Goal: Task Accomplishment & Management: Manage account settings

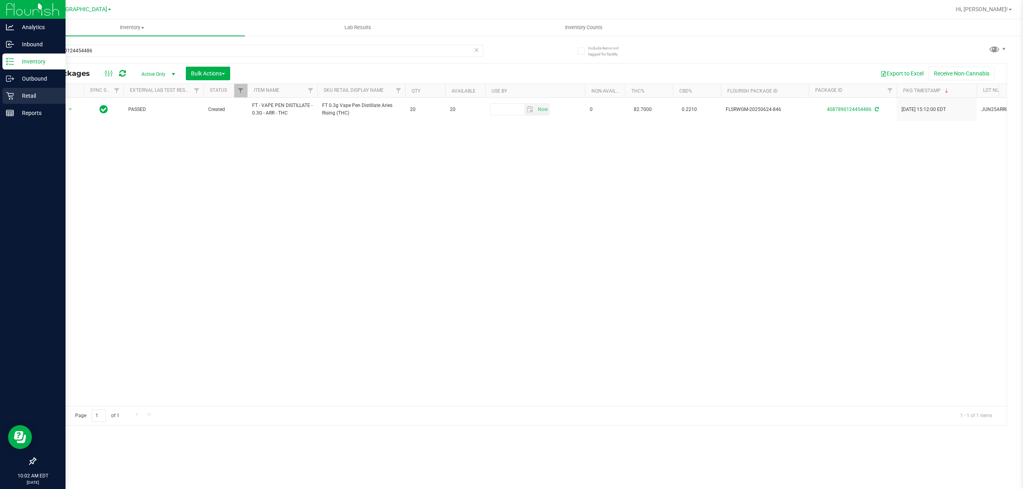
click at [13, 95] on icon at bounding box center [10, 96] width 8 height 8
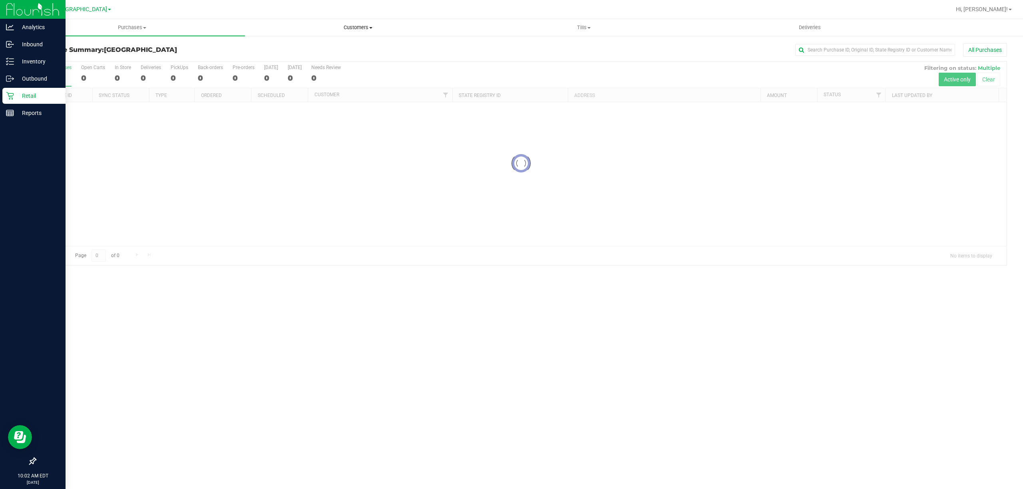
click at [348, 28] on span "Customers" at bounding box center [357, 27] width 225 height 7
click at [329, 50] on li "All customers" at bounding box center [358, 49] width 226 height 10
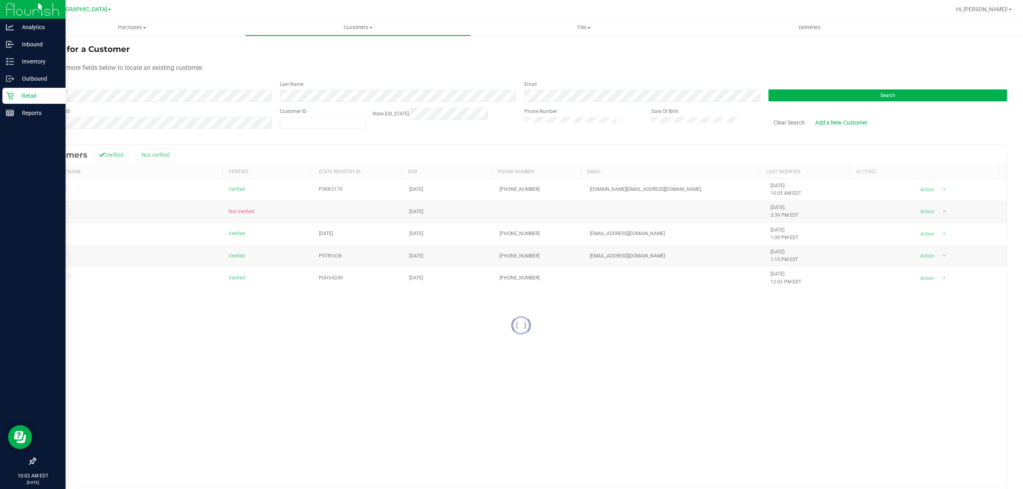
click at [48, 280] on div at bounding box center [521, 325] width 971 height 361
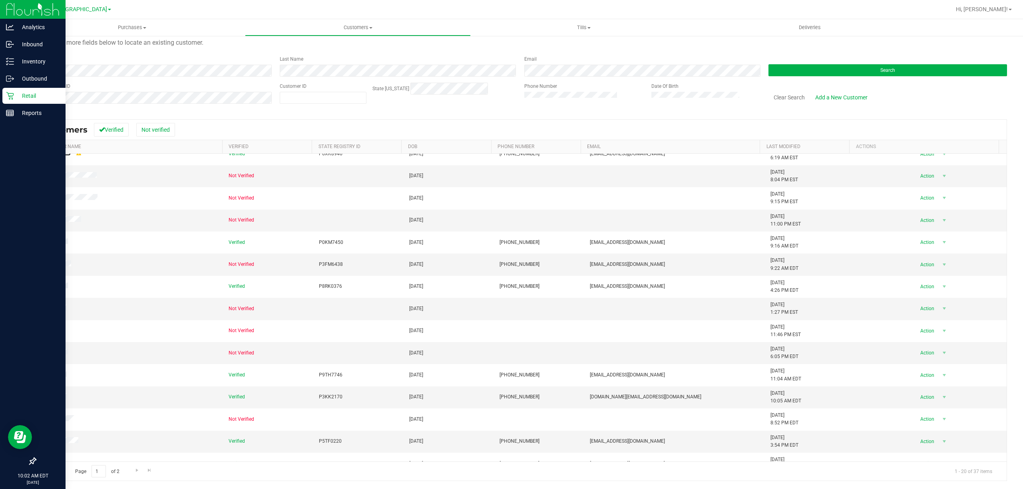
scroll to position [136, 0]
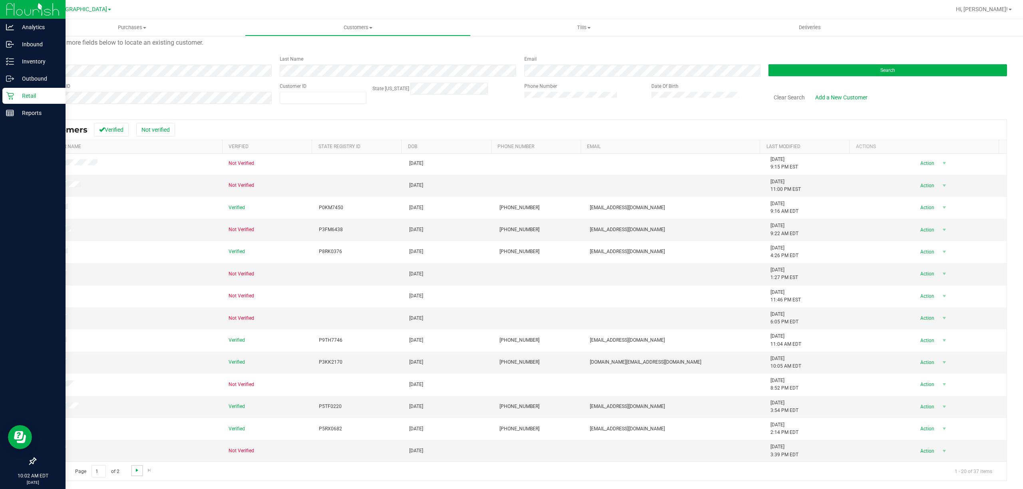
click at [138, 469] on span "Go to the next page" at bounding box center [137, 470] width 6 height 6
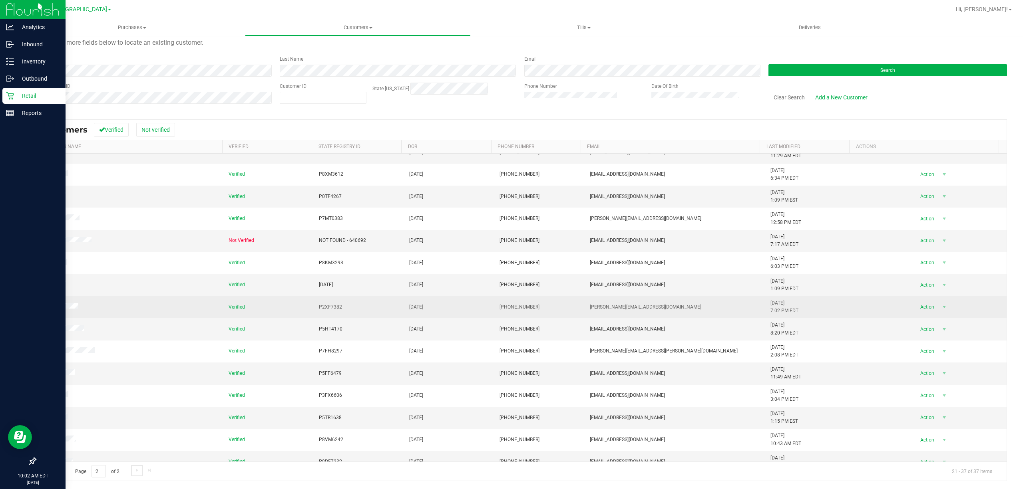
scroll to position [70, 0]
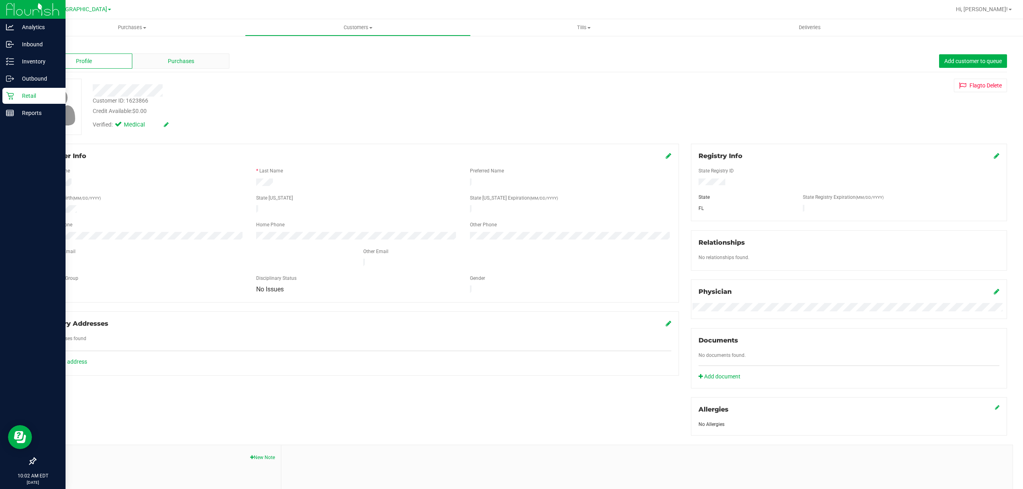
click at [161, 66] on div "Purchases" at bounding box center [180, 61] width 97 height 15
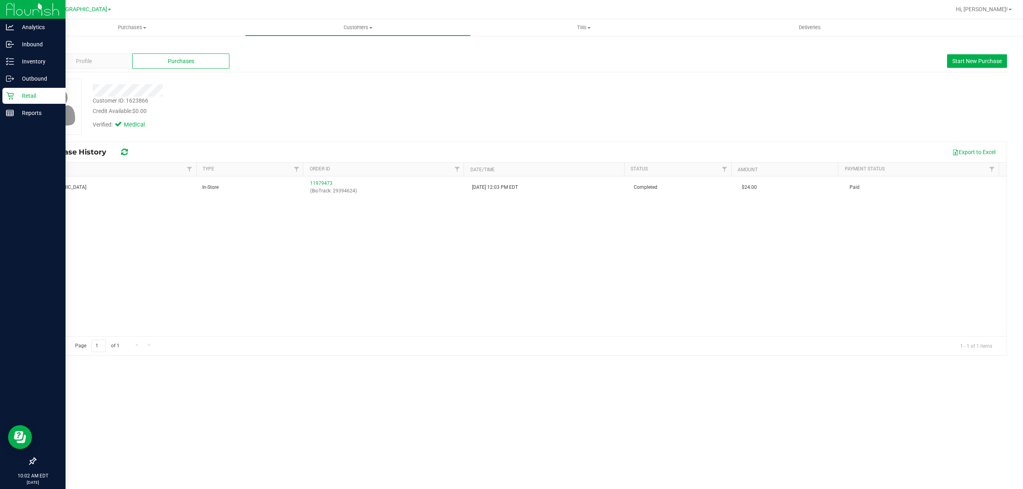
drag, startPoint x: 574, startPoint y: 260, endPoint x: 532, endPoint y: 241, distance: 45.4
click at [574, 260] on div "[GEOGRAPHIC_DATA] WC In-Store 11979473 (BioTrack: 29394624) [DATE] 12:03 PM EDT…" at bounding box center [521, 257] width 971 height 160
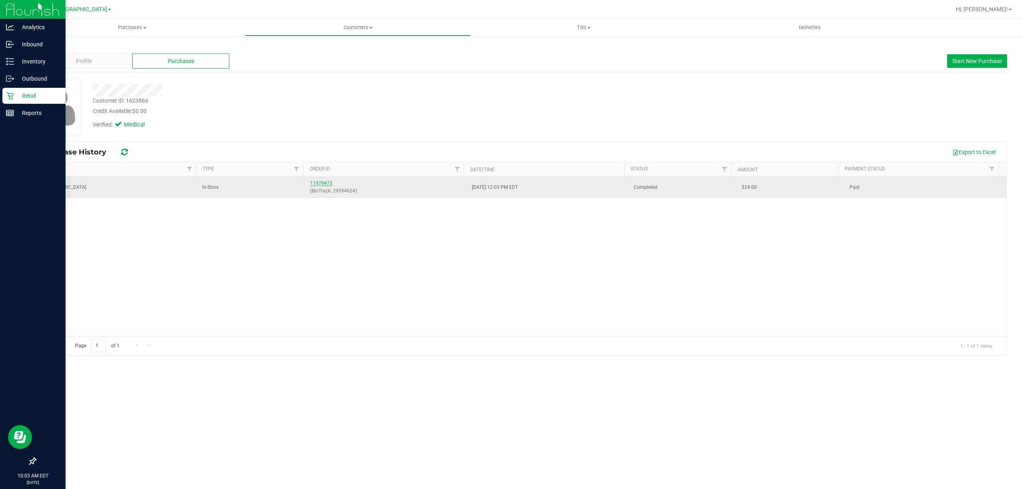
click at [317, 182] on link "11979473" at bounding box center [321, 184] width 22 height 6
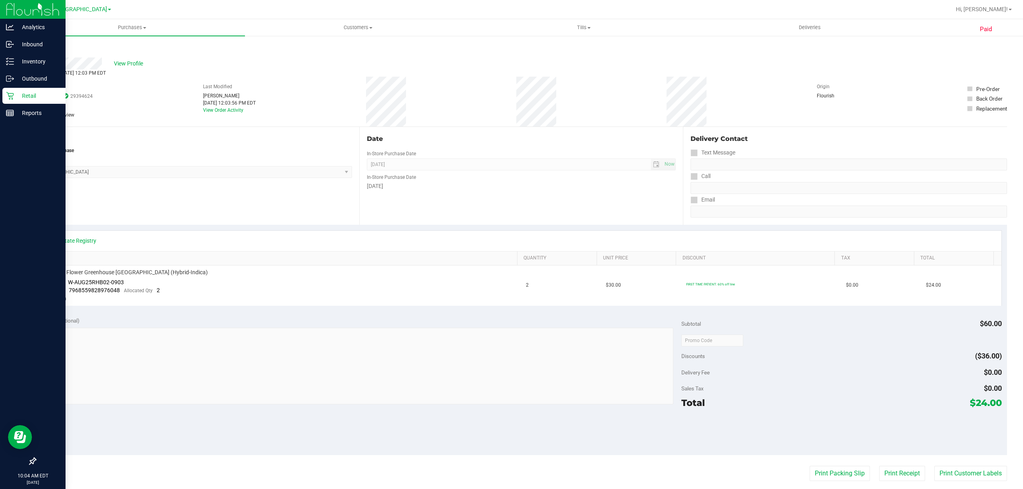
click at [11, 93] on icon at bounding box center [10, 96] width 8 height 8
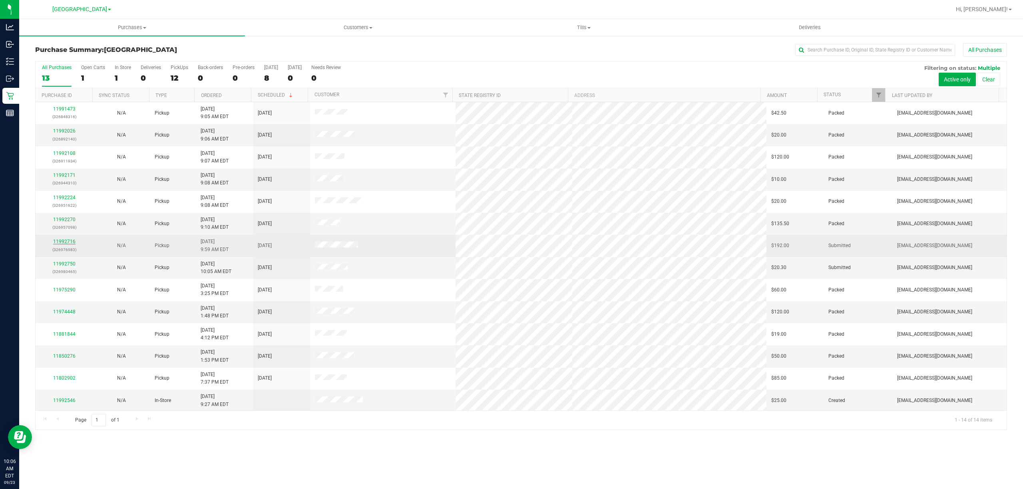
click at [72, 244] on link "11992716" at bounding box center [64, 242] width 22 height 6
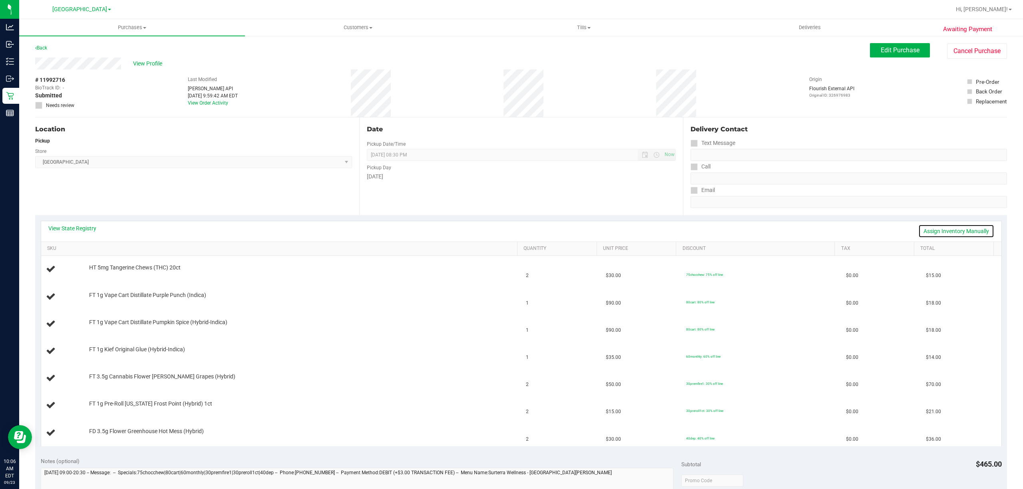
click at [953, 229] on link "Assign Inventory Manually" at bounding box center [956, 232] width 76 height 14
click at [963, 230] on link "Save & Exit" at bounding box center [976, 232] width 38 height 14
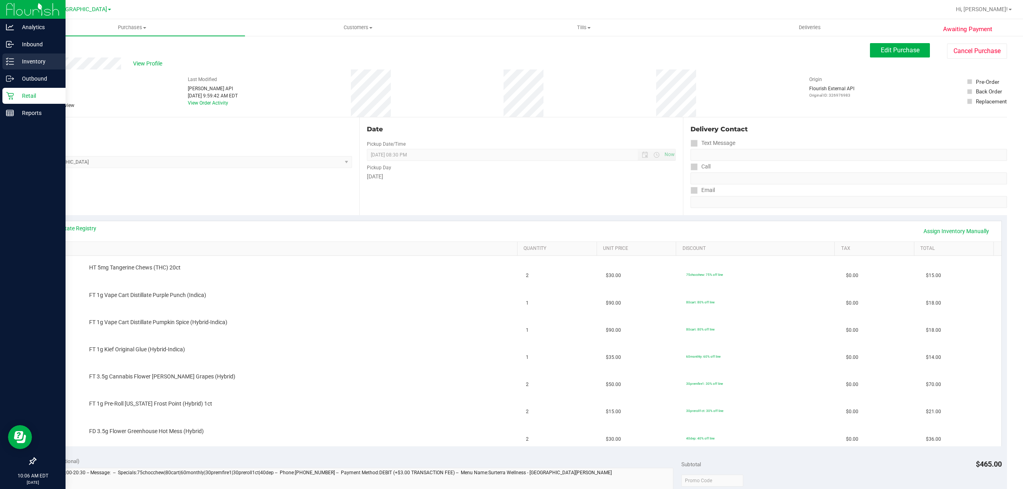
click at [32, 58] on p "Inventory" at bounding box center [38, 62] width 48 height 10
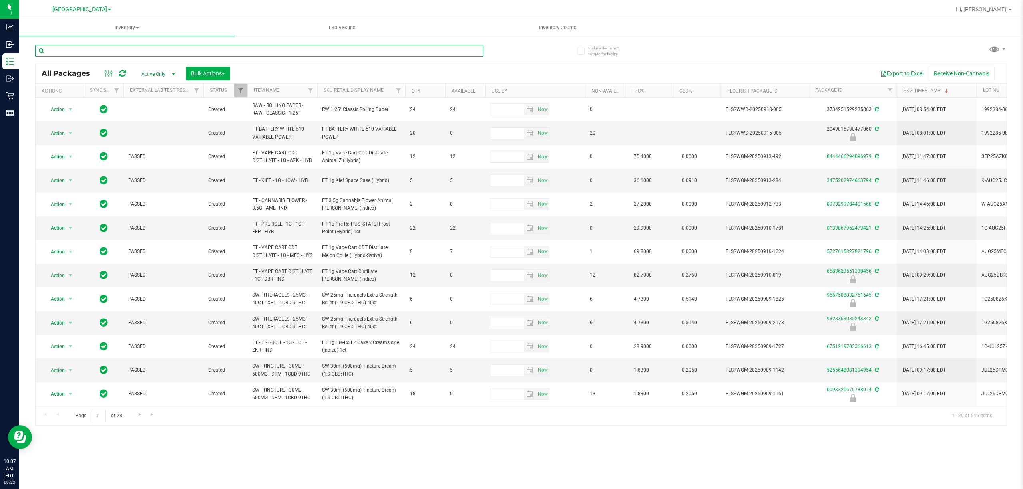
click at [103, 48] on input "text" at bounding box center [259, 51] width 448 height 12
type input "8581613572656217"
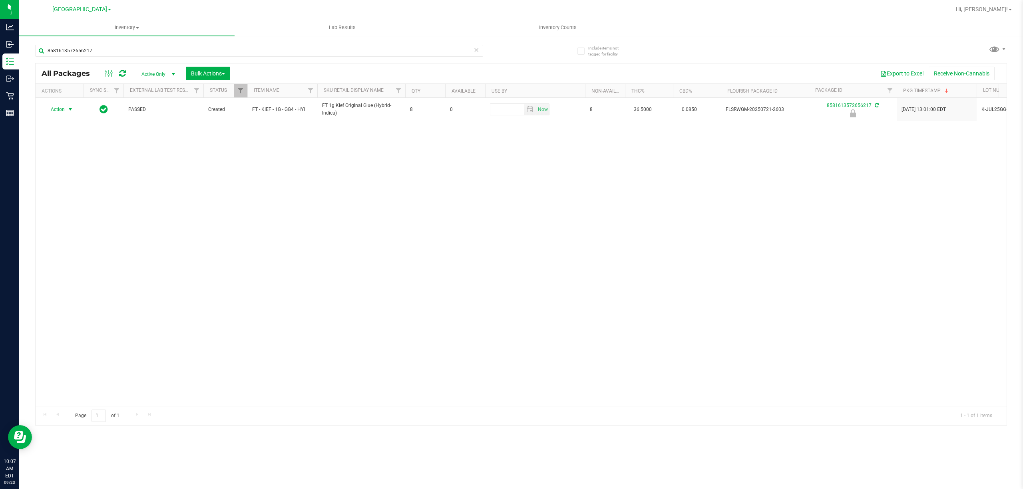
click at [63, 109] on span "Action" at bounding box center [55, 109] width 22 height 11
click at [55, 207] on li "Unlock package" at bounding box center [70, 205] width 52 height 12
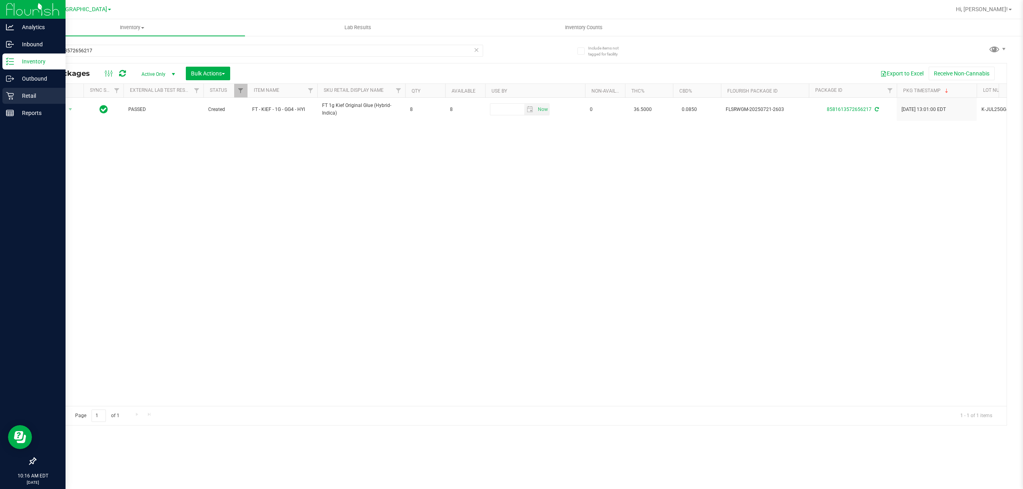
click at [16, 99] on p "Retail" at bounding box center [38, 96] width 48 height 10
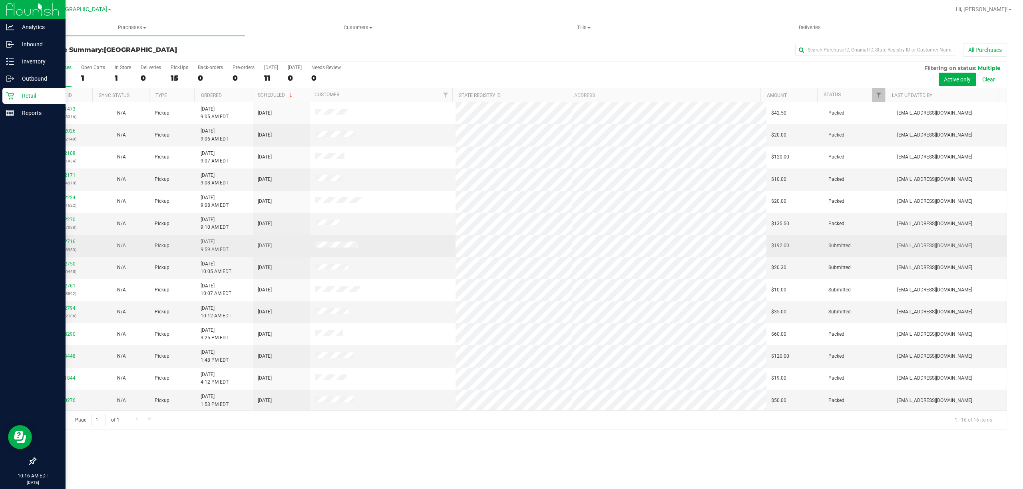
click at [59, 241] on link "11992716" at bounding box center [64, 242] width 22 height 6
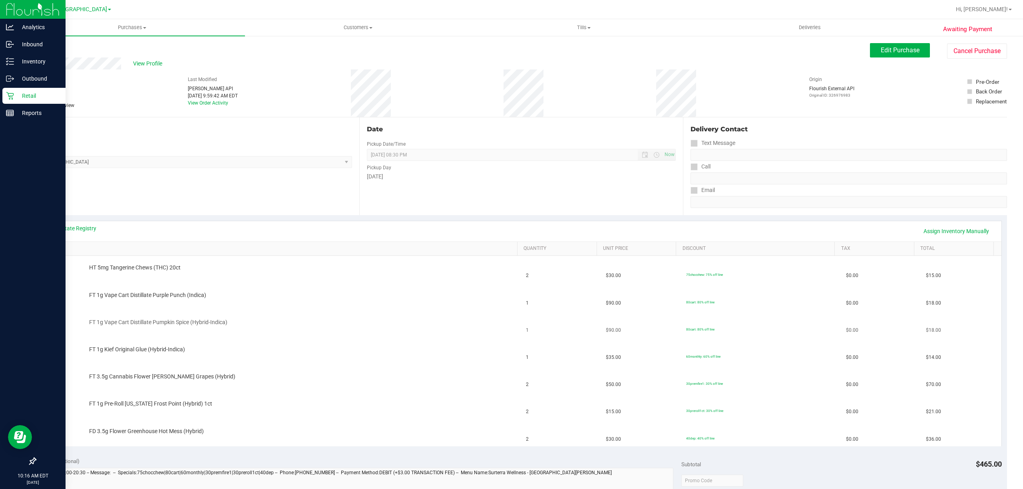
click at [300, 330] on div "FT 1g Vape Cart Distillate Pumpkin Spice (Hybrid-Indica)" at bounding box center [281, 324] width 471 height 11
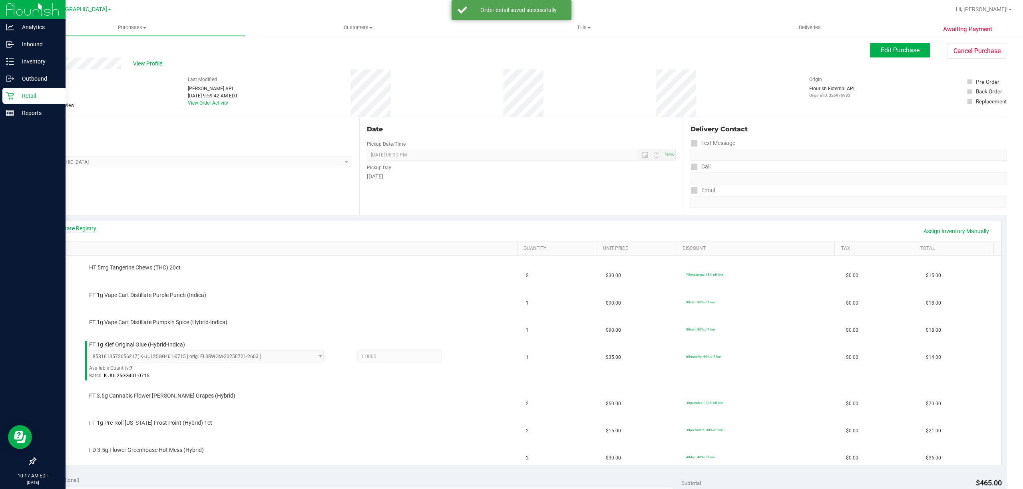
click at [70, 228] on link "View State Registry" at bounding box center [72, 229] width 48 height 8
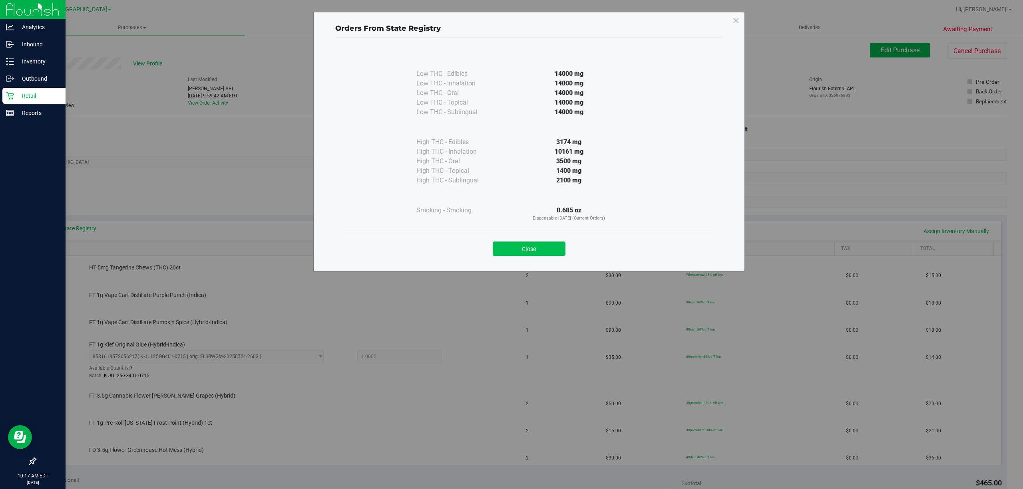
click at [535, 254] on button "Close" at bounding box center [529, 249] width 73 height 14
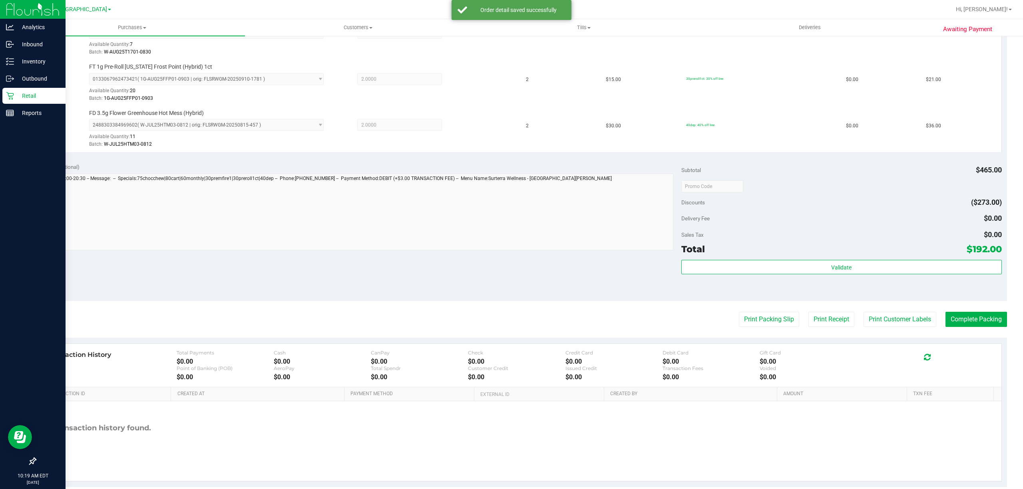
scroll to position [445, 0]
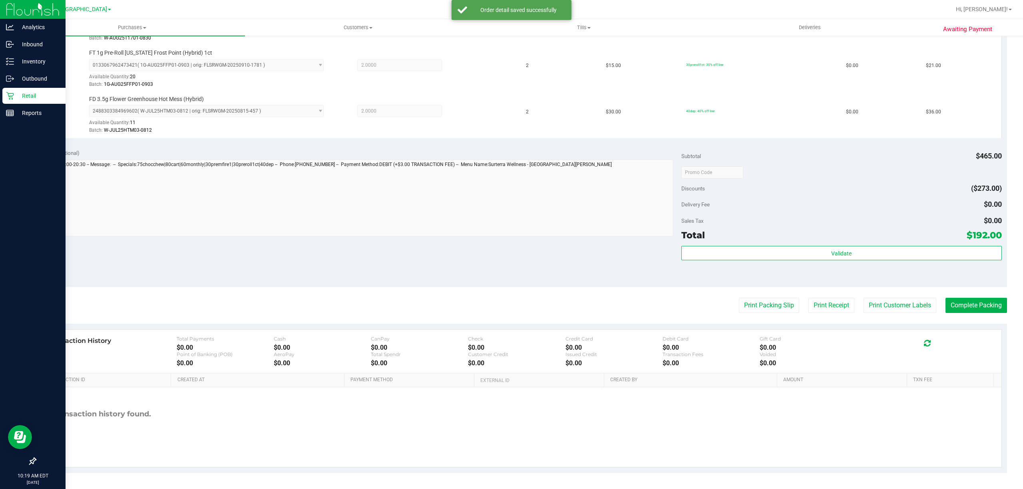
click at [840, 277] on div "Validate" at bounding box center [841, 264] width 320 height 36
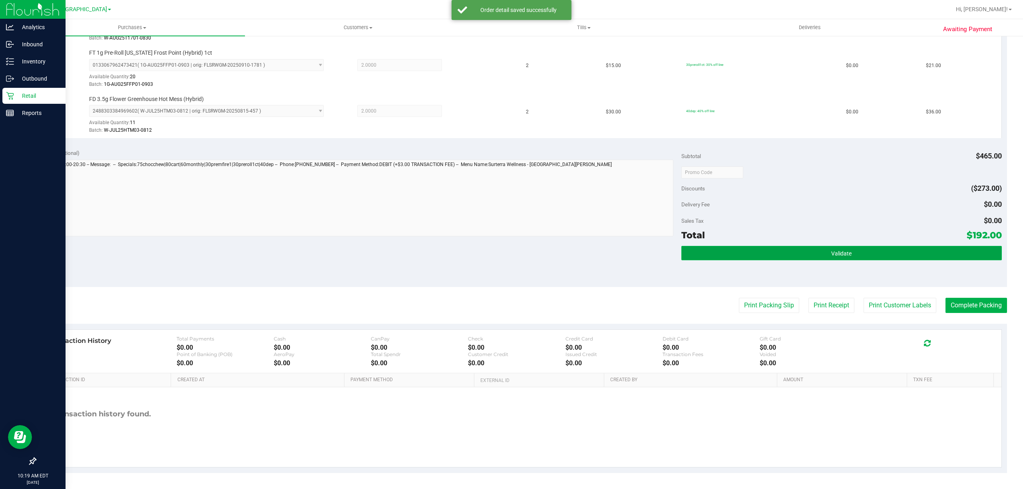
click at [849, 253] on button "Validate" at bounding box center [841, 253] width 320 height 14
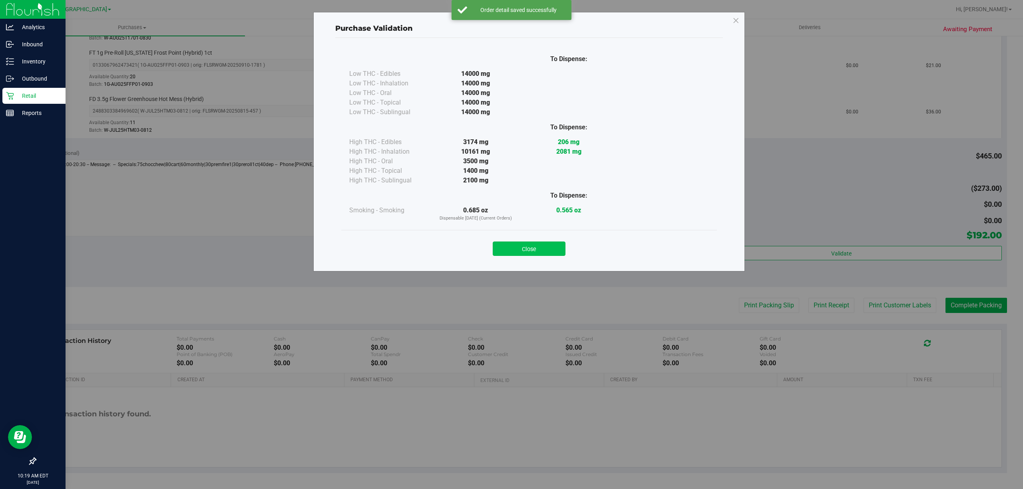
click at [542, 250] on button "Close" at bounding box center [529, 249] width 73 height 14
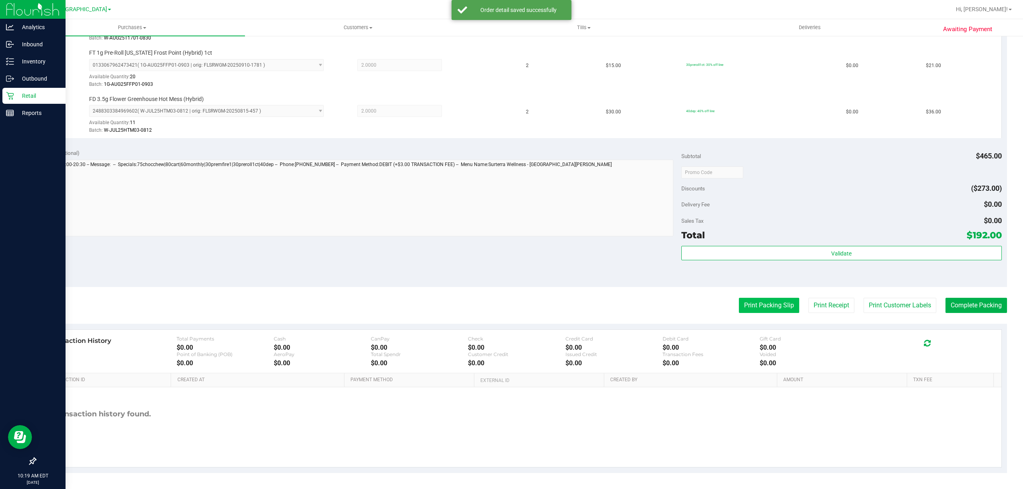
click at [740, 305] on button "Print Packing Slip" at bounding box center [769, 305] width 60 height 15
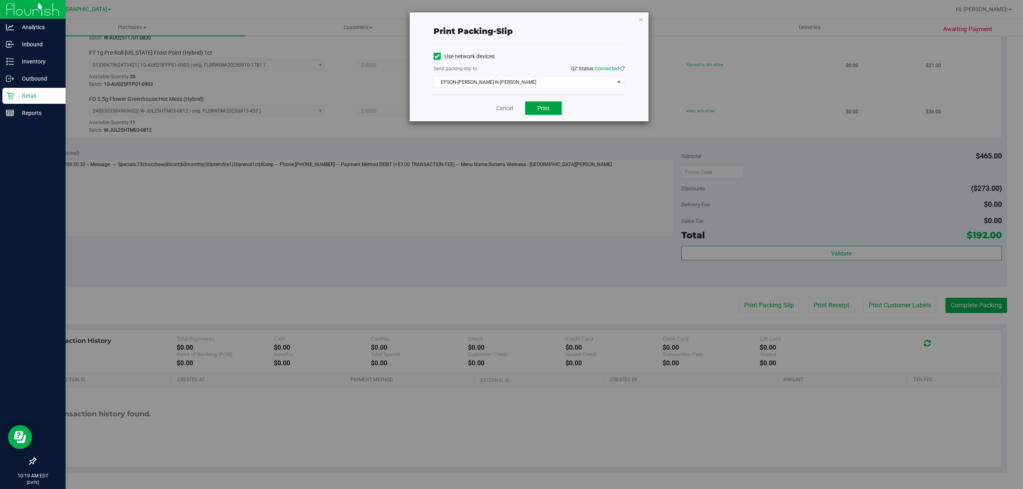
click at [537, 113] on button "Print" at bounding box center [543, 108] width 37 height 14
click at [508, 107] on link "Cancel" at bounding box center [504, 108] width 17 height 8
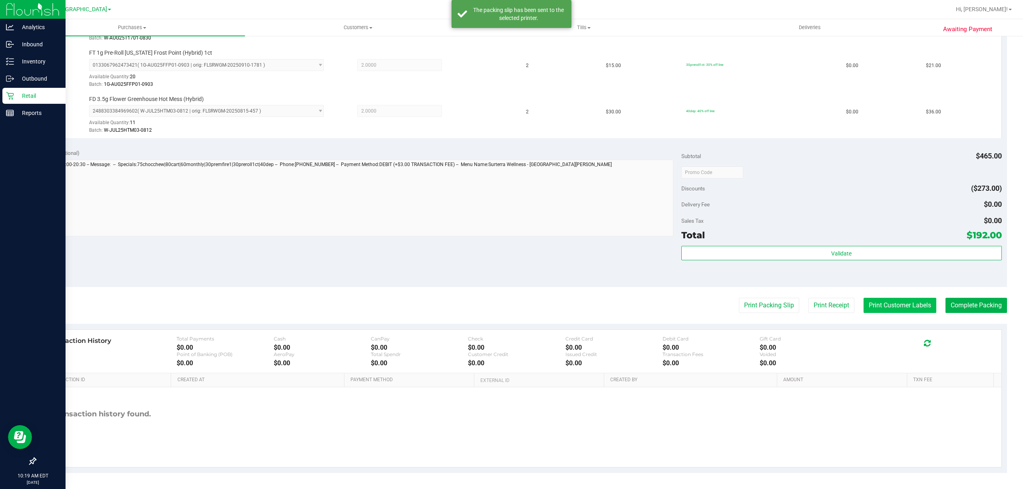
click at [873, 304] on button "Print Customer Labels" at bounding box center [899, 305] width 73 height 15
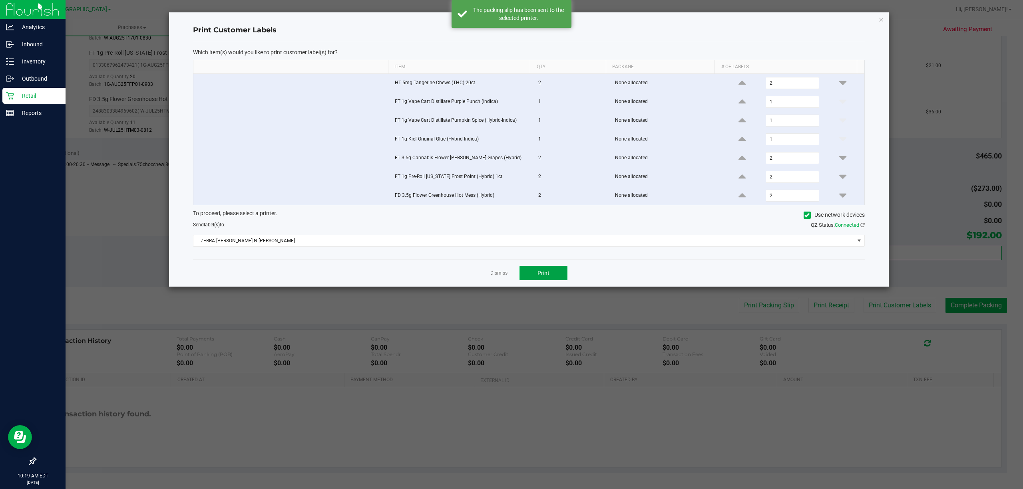
click at [545, 280] on button "Print" at bounding box center [543, 273] width 48 height 14
click at [497, 277] on link "Dismiss" at bounding box center [498, 273] width 17 height 7
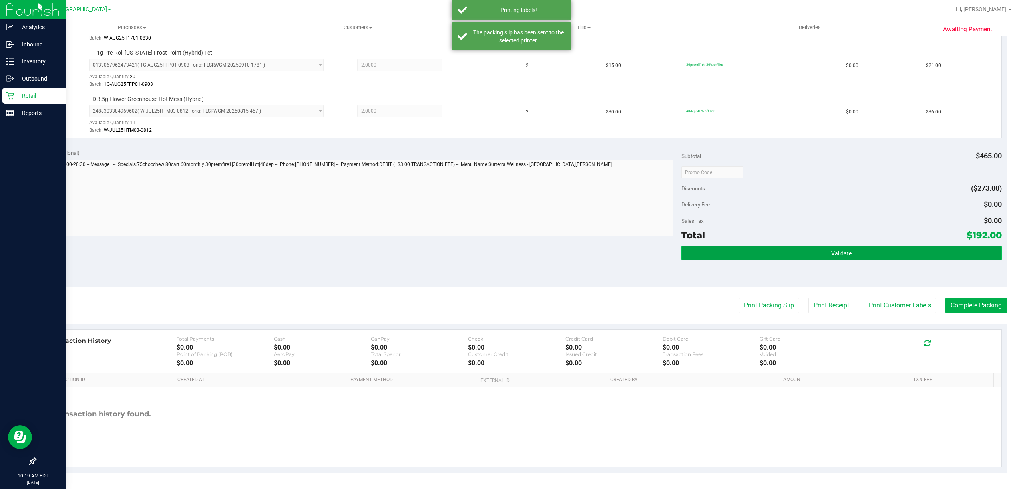
click at [763, 251] on button "Validate" at bounding box center [841, 253] width 320 height 14
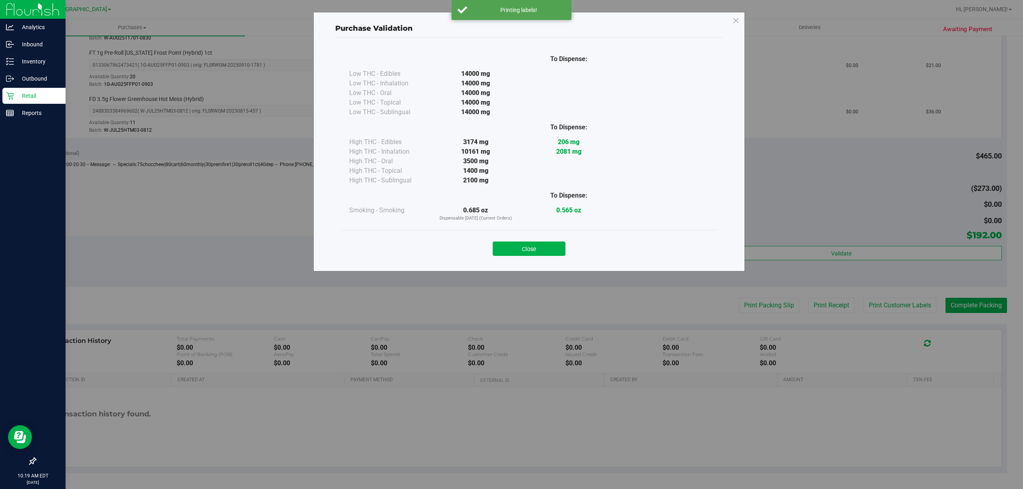
drag, startPoint x: 548, startPoint y: 245, endPoint x: 626, endPoint y: 253, distance: 78.0
click at [551, 246] on button "Close" at bounding box center [529, 249] width 73 height 14
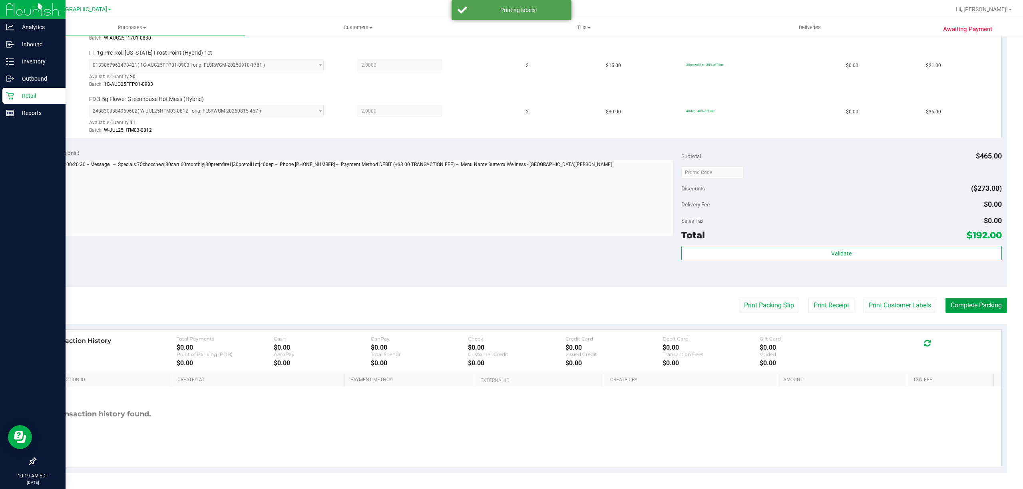
drag, startPoint x: 989, startPoint y: 302, endPoint x: 983, endPoint y: 304, distance: 6.5
click at [989, 302] on button "Complete Packing" at bounding box center [976, 305] width 62 height 15
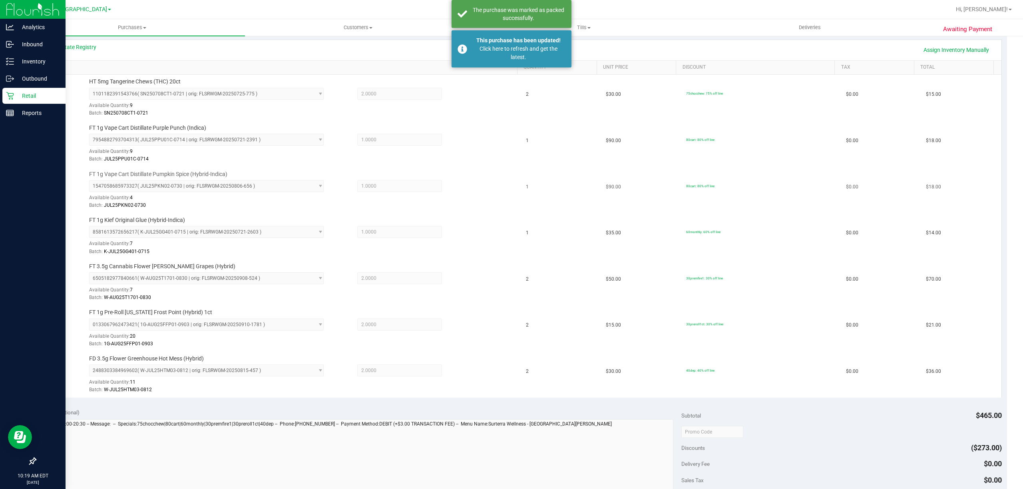
scroll to position [178, 0]
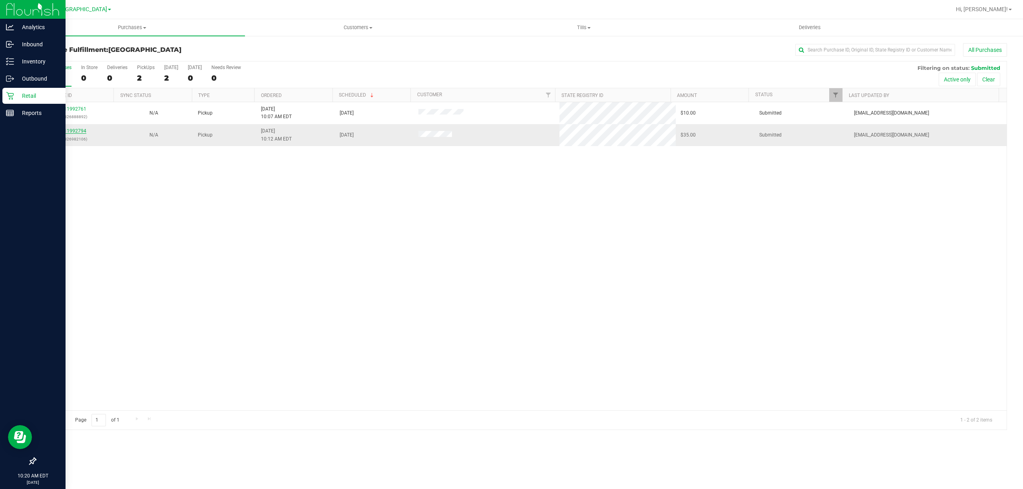
click at [82, 132] on link "11992794" at bounding box center [75, 131] width 22 height 6
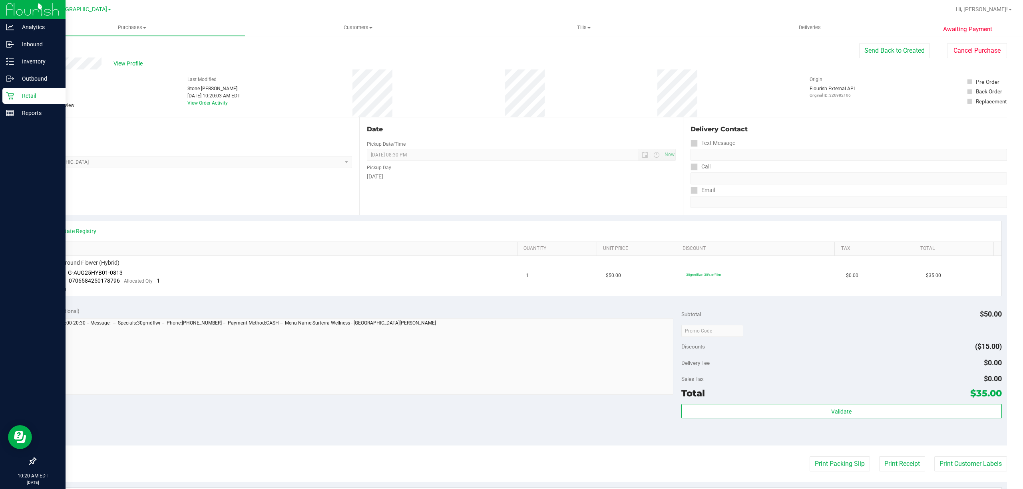
click at [36, 47] on icon at bounding box center [36, 48] width 2 height 5
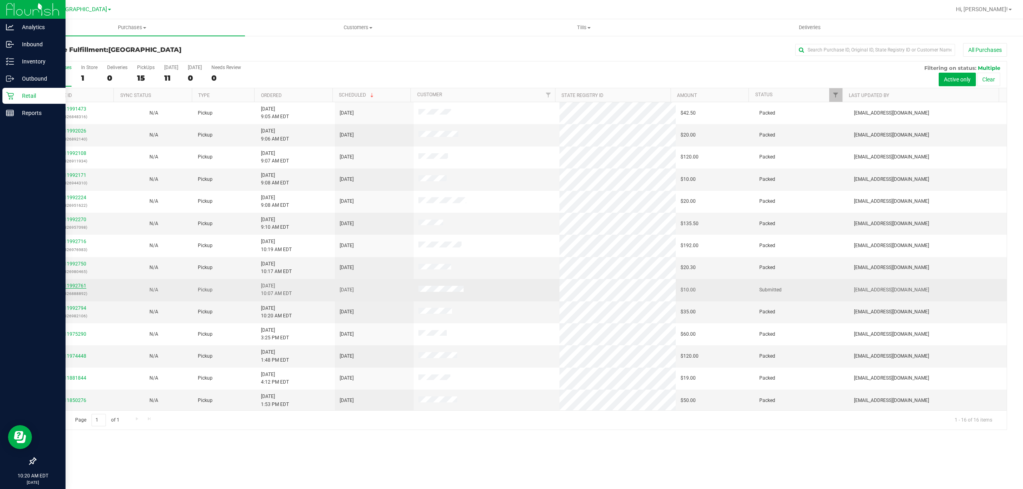
click at [75, 289] on link "11992761" at bounding box center [75, 286] width 22 height 6
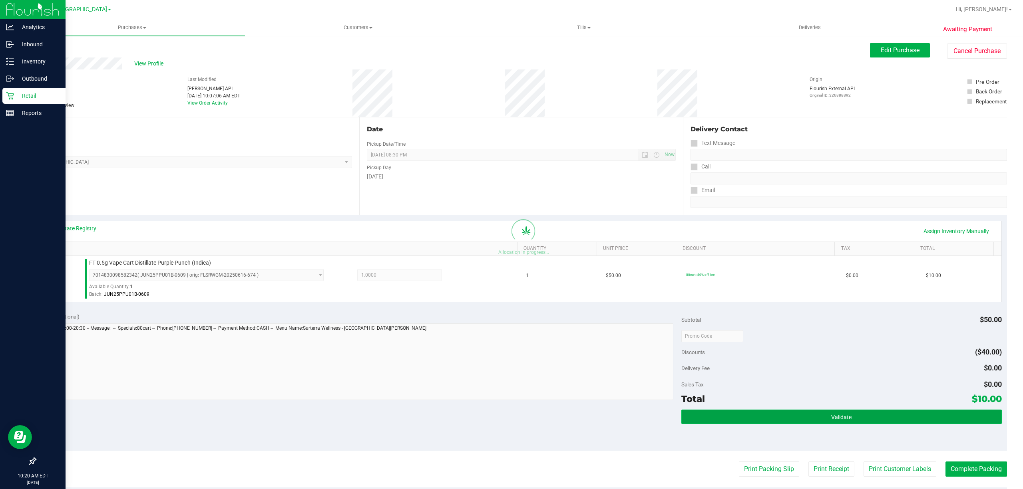
click at [804, 421] on button "Validate" at bounding box center [841, 417] width 320 height 14
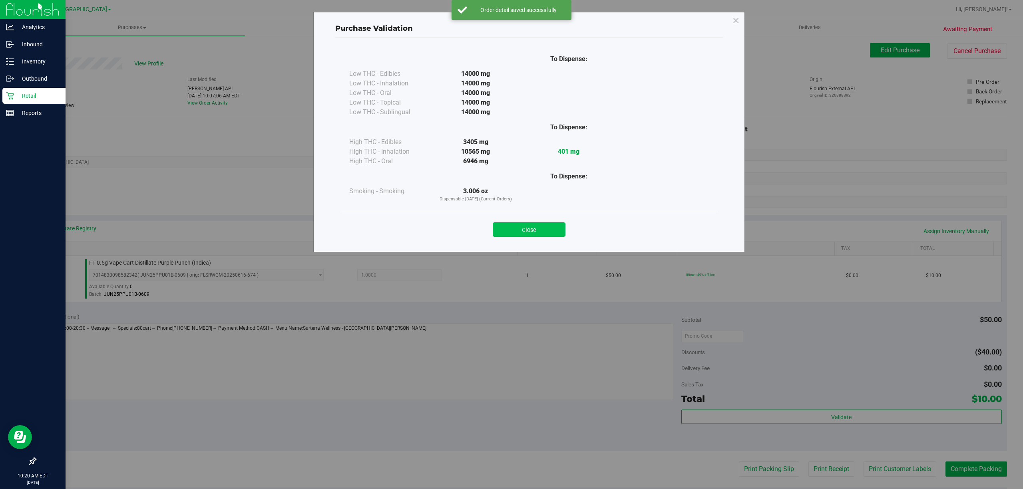
click at [535, 235] on button "Close" at bounding box center [529, 230] width 73 height 14
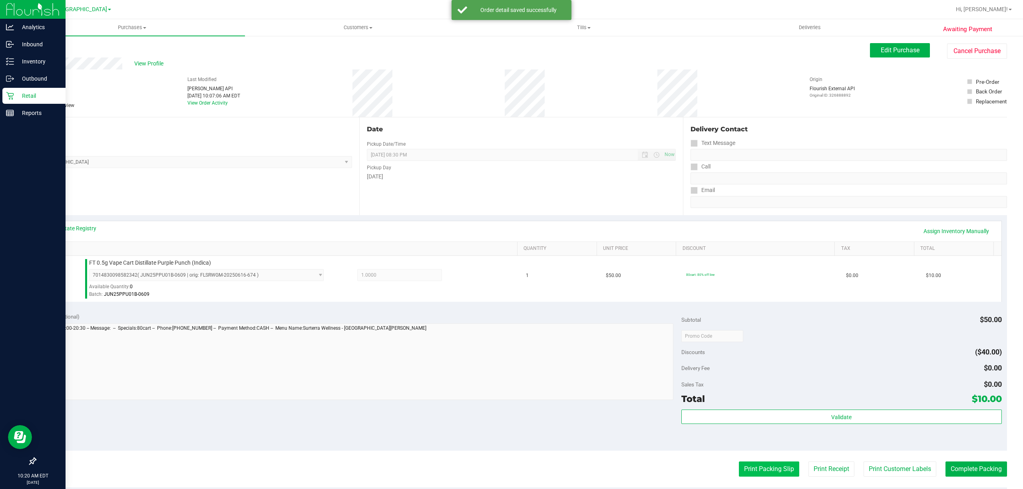
click at [745, 475] on button "Print Packing Slip" at bounding box center [769, 469] width 60 height 15
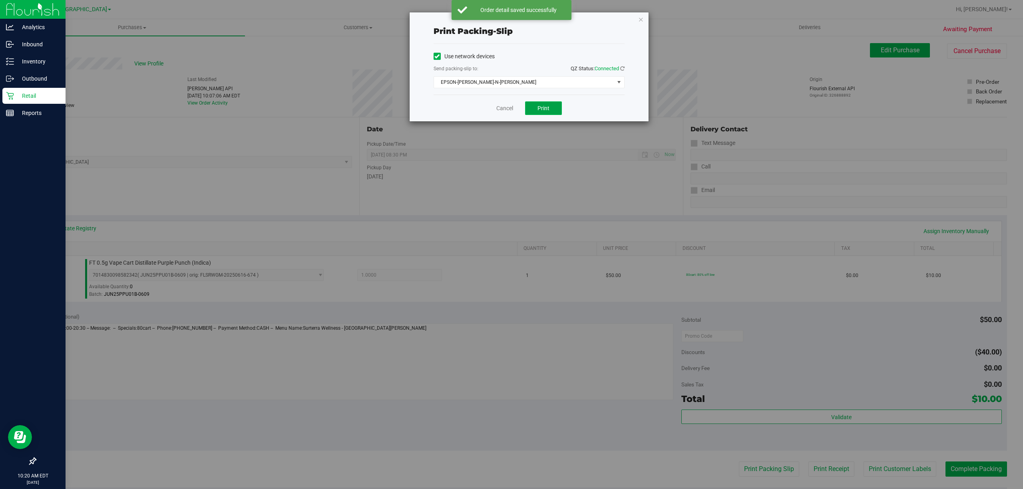
click at [543, 109] on span "Print" at bounding box center [543, 108] width 12 height 6
click at [496, 111] on link "Cancel" at bounding box center [504, 108] width 17 height 8
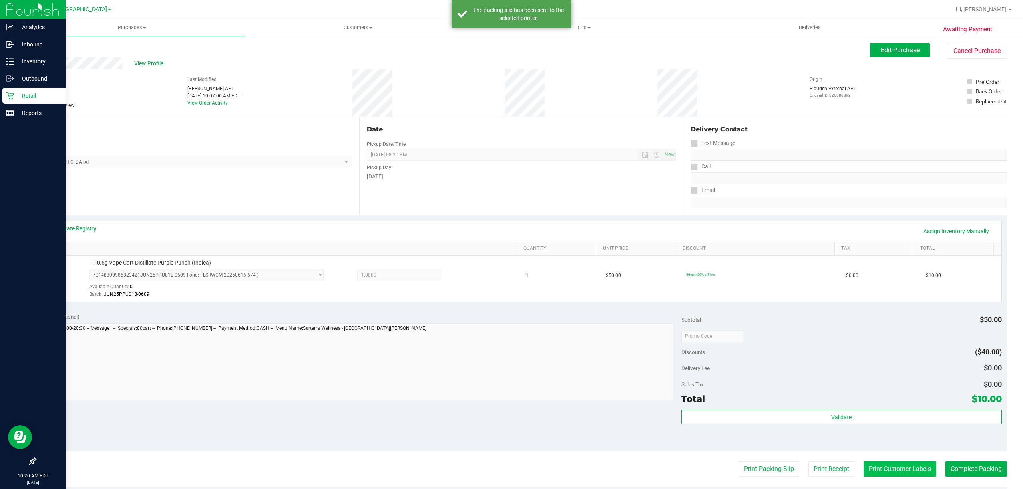
click at [912, 473] on button "Print Customer Labels" at bounding box center [899, 469] width 73 height 15
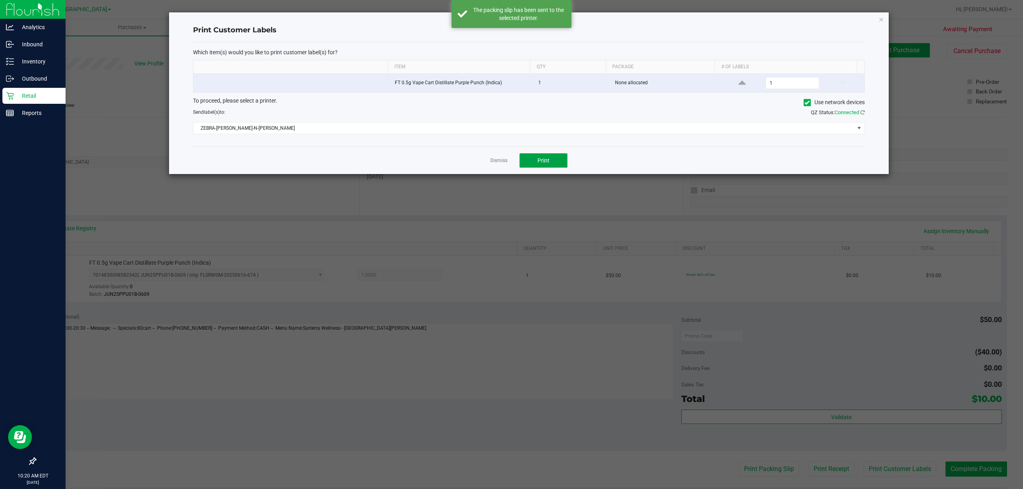
click at [537, 164] on span "Print" at bounding box center [543, 160] width 12 height 6
click at [493, 161] on link "Dismiss" at bounding box center [498, 160] width 17 height 7
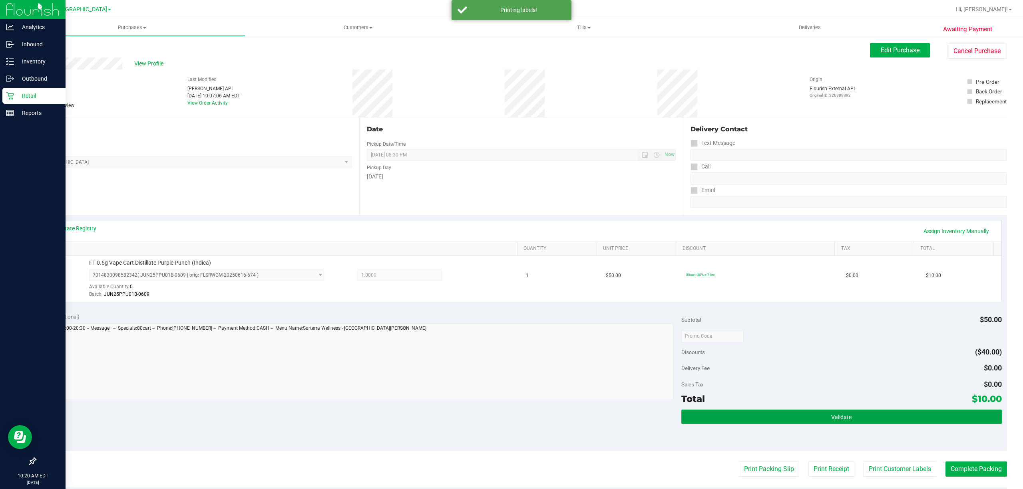
click at [799, 418] on button "Validate" at bounding box center [841, 417] width 320 height 14
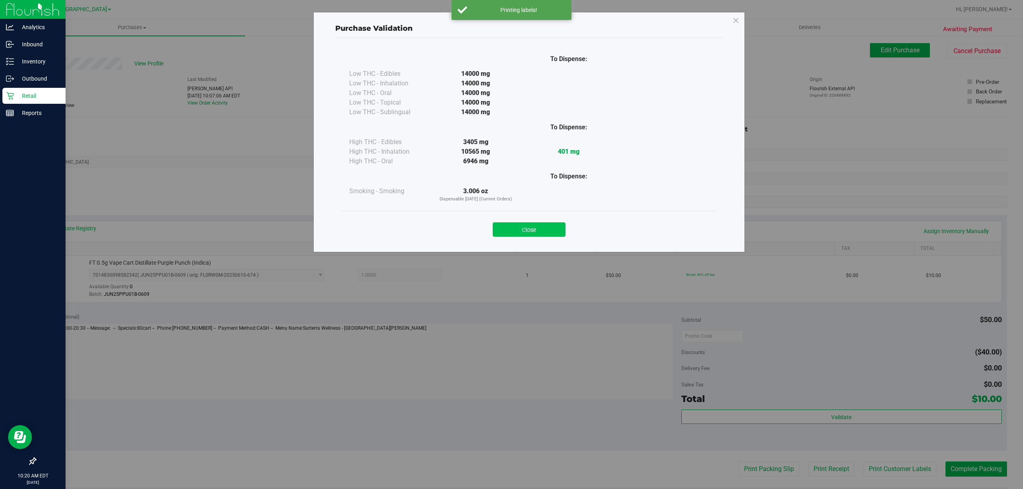
click at [537, 225] on button "Close" at bounding box center [529, 230] width 73 height 14
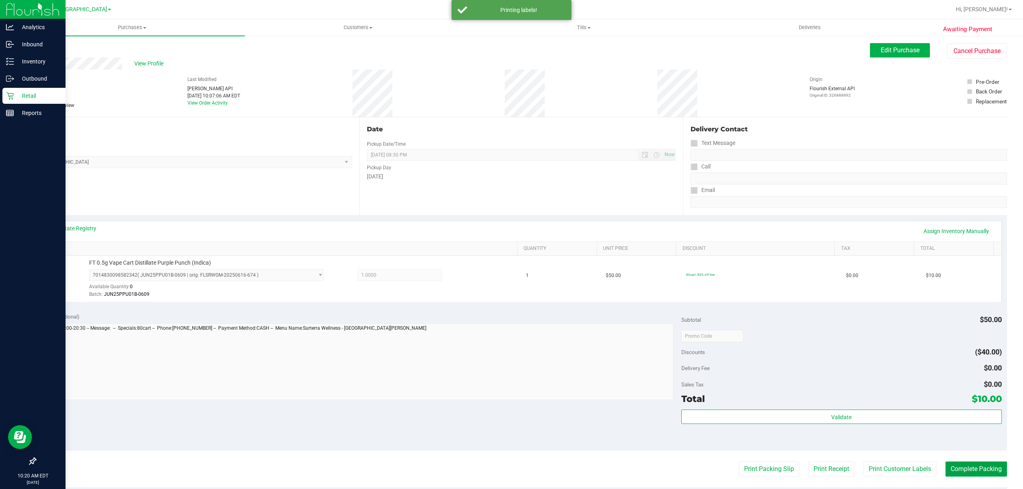
click at [979, 473] on button "Complete Packing" at bounding box center [976, 469] width 62 height 15
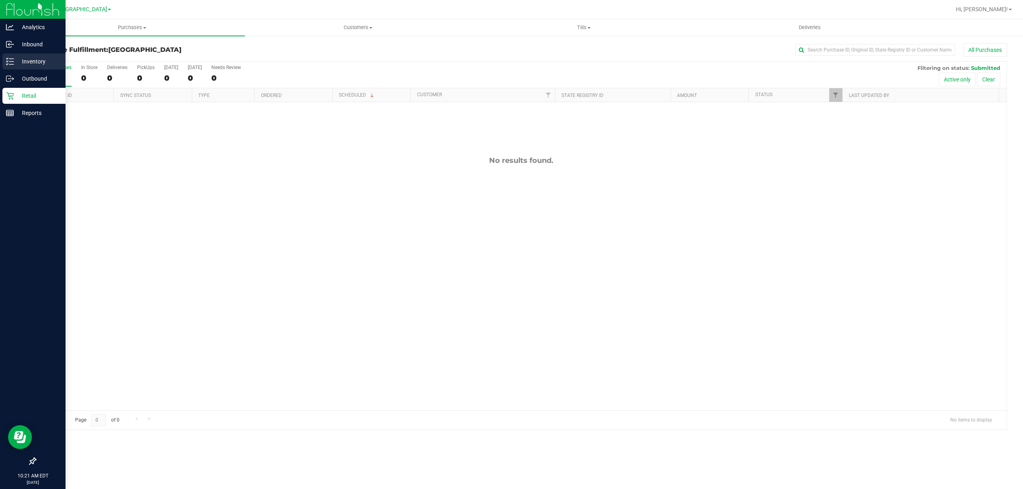
click at [34, 64] on p "Inventory" at bounding box center [38, 62] width 48 height 10
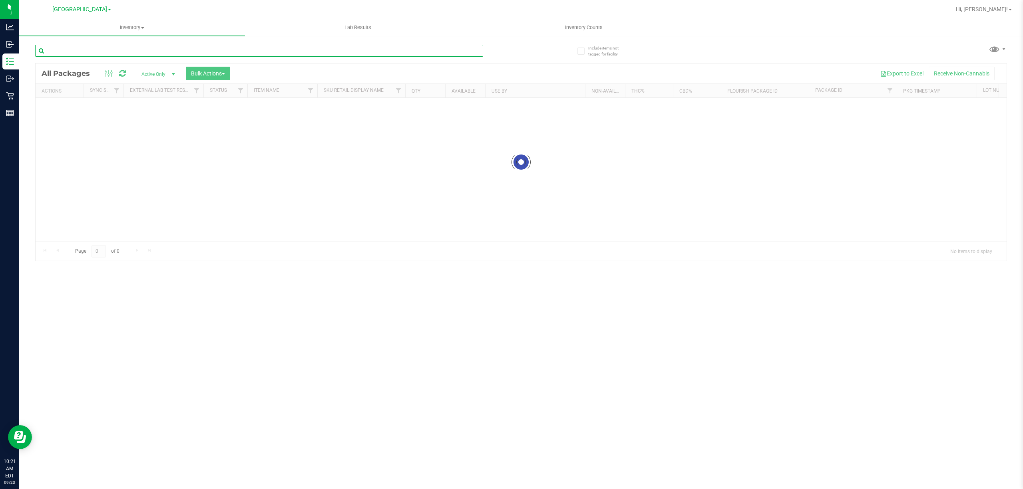
click at [114, 48] on input "text" at bounding box center [259, 51] width 448 height 12
type input "0427034561176070"
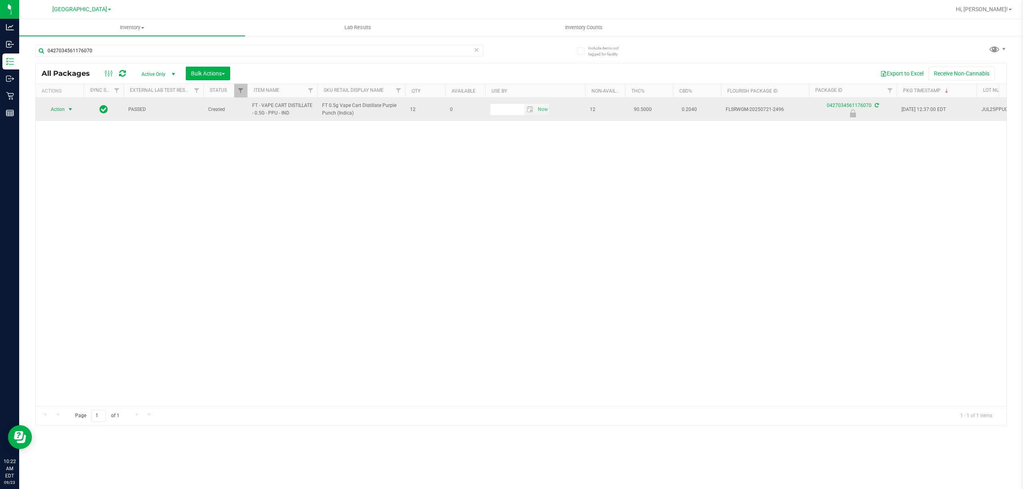
click at [65, 109] on span "Action" at bounding box center [55, 109] width 22 height 11
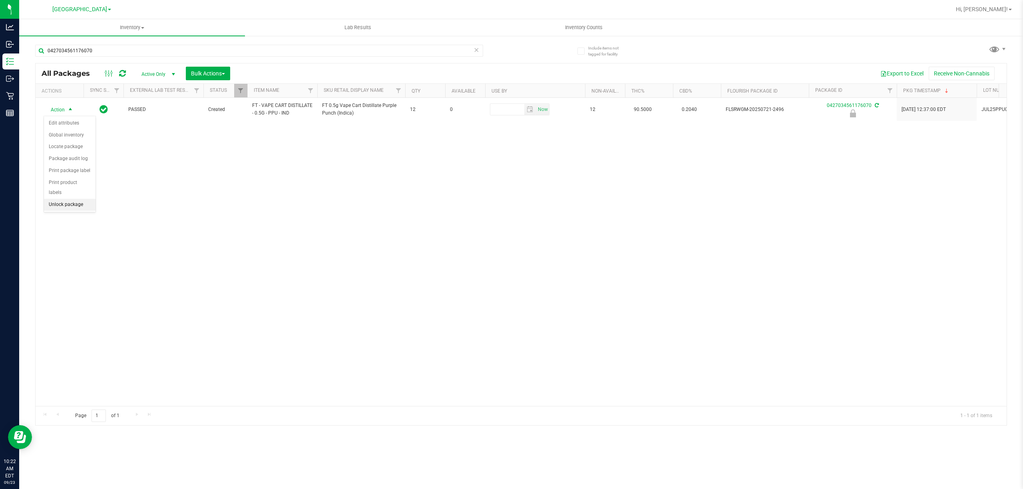
click at [74, 209] on li "Unlock package" at bounding box center [70, 205] width 52 height 12
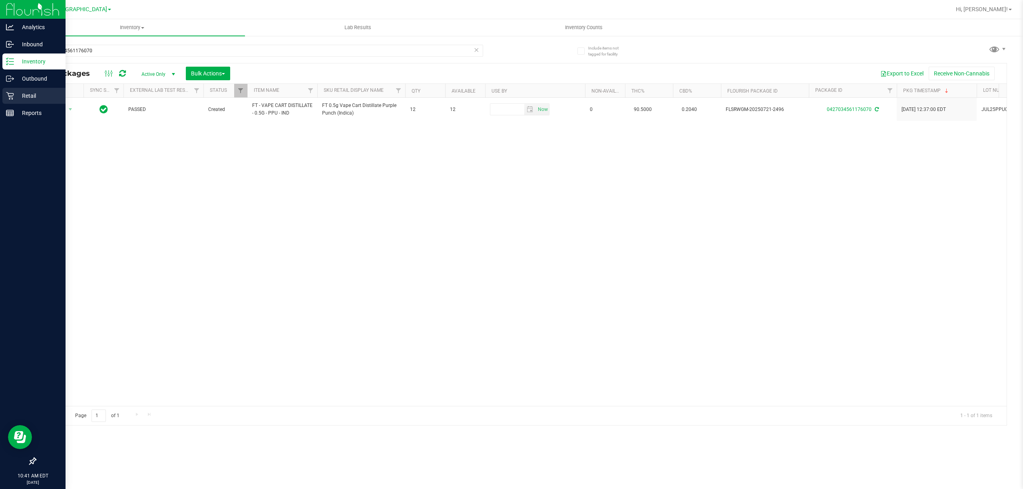
click at [15, 93] on p "Retail" at bounding box center [38, 96] width 48 height 10
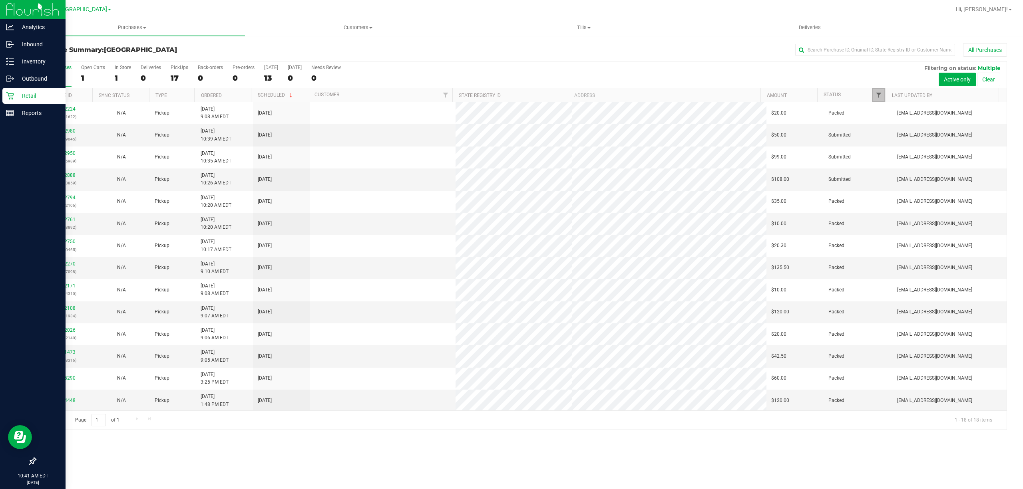
click at [876, 96] on span "Filter" at bounding box center [878, 95] width 6 height 6
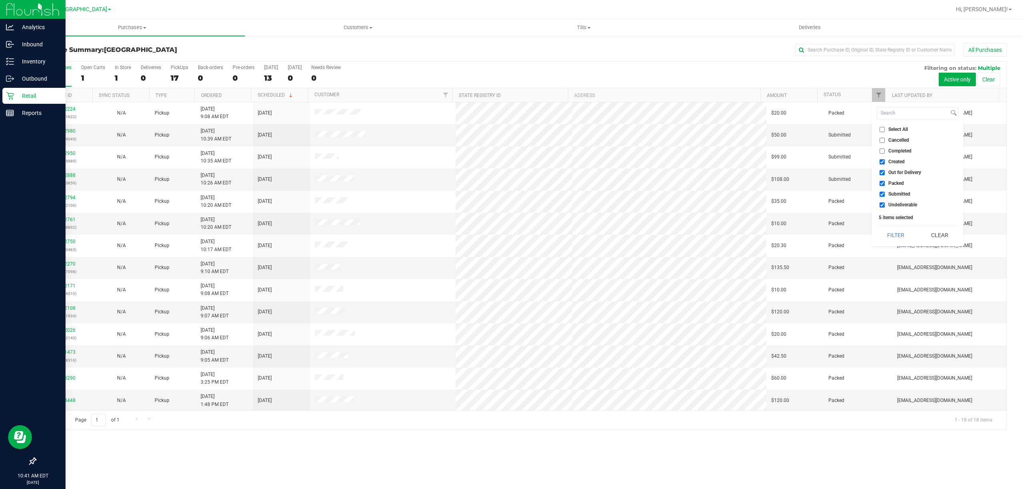
click at [888, 173] on span "Out for Delivery" at bounding box center [904, 172] width 33 height 5
click at [885, 173] on input "Out for Delivery" at bounding box center [881, 172] width 5 height 5
checkbox input "false"
click at [894, 183] on span "Packed" at bounding box center [896, 183] width 16 height 5
click at [885, 183] on input "Packed" at bounding box center [881, 183] width 5 height 5
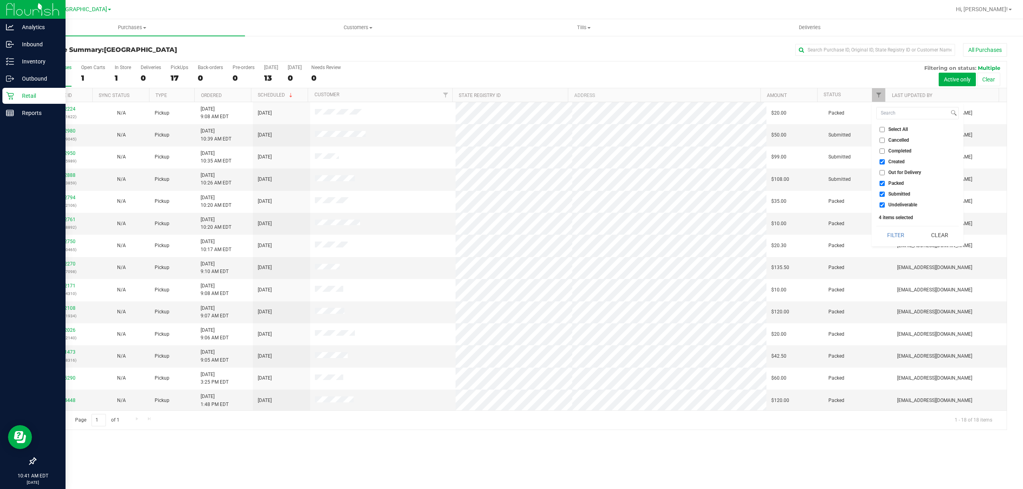
checkbox input "false"
click at [888, 203] on span "Undeliverable" at bounding box center [902, 205] width 29 height 5
click at [885, 203] on input "Undeliverable" at bounding box center [881, 205] width 5 height 5
checkbox input "false"
click at [894, 227] on button "Filter" at bounding box center [895, 236] width 38 height 18
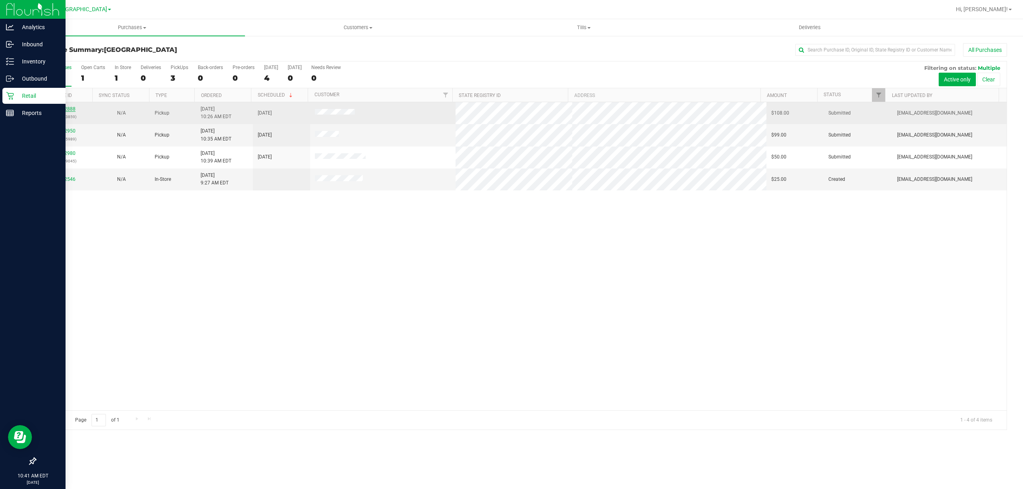
click at [70, 109] on link "11992888" at bounding box center [64, 109] width 22 height 6
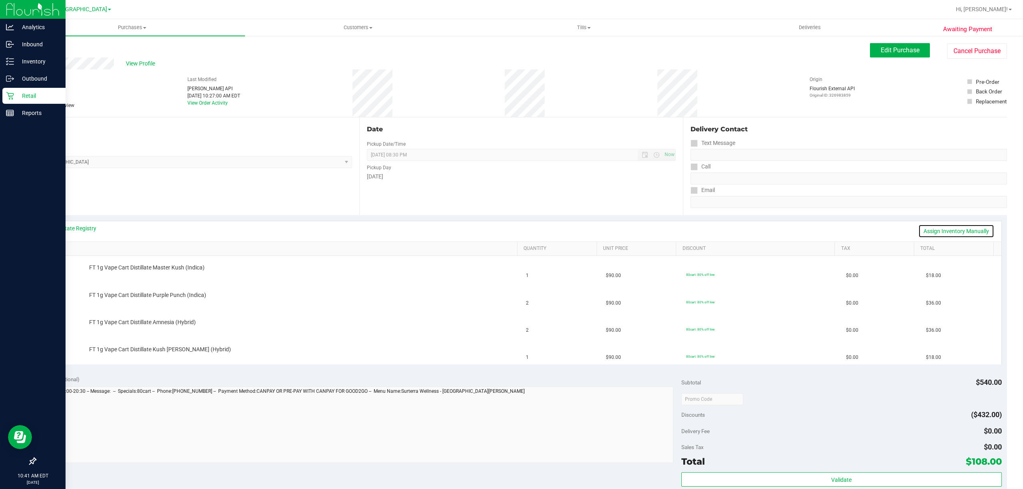
click at [933, 235] on link "Assign Inventory Manually" at bounding box center [956, 232] width 76 height 14
click at [950, 227] on div "View State Registry Save & Exit" at bounding box center [521, 231] width 960 height 20
click at [957, 227] on link "Save & Exit" at bounding box center [976, 232] width 38 height 14
click at [82, 226] on link "View State Registry" at bounding box center [72, 229] width 48 height 8
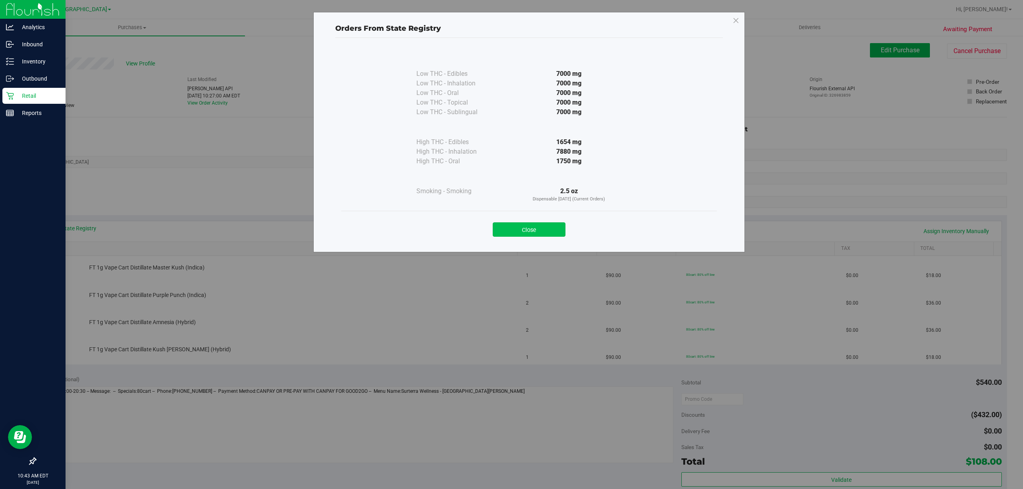
click at [531, 232] on button "Close" at bounding box center [529, 230] width 73 height 14
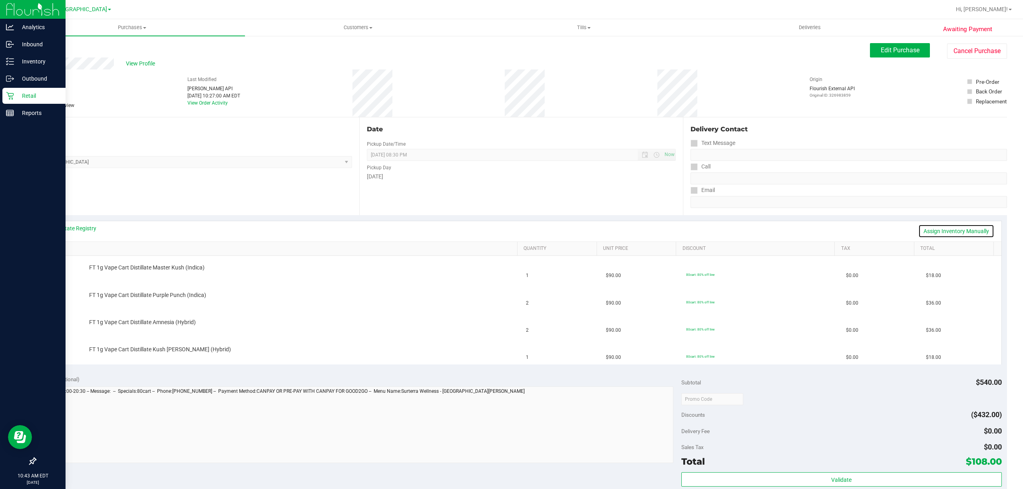
click at [962, 227] on link "Assign Inventory Manually" at bounding box center [956, 232] width 76 height 14
click at [966, 227] on link "Save & Exit" at bounding box center [976, 232] width 38 height 14
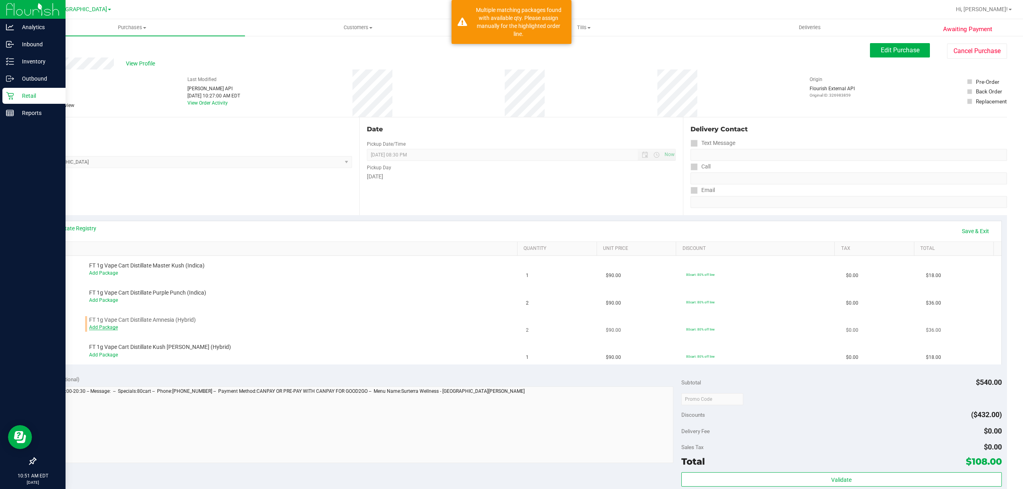
click at [115, 328] on link "Add Package" at bounding box center [103, 328] width 29 height 6
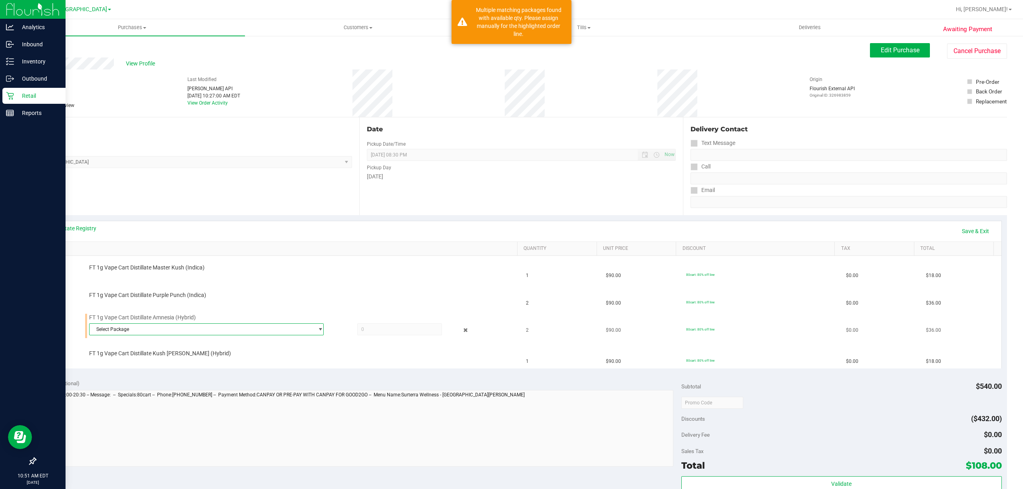
click at [119, 328] on span "Select Package" at bounding box center [202, 329] width 224 height 11
click at [167, 366] on span "( JUN25AMN01C-0630 | orig: FLSRWGM-20250707-1968 )" at bounding box center [201, 364] width 125 height 6
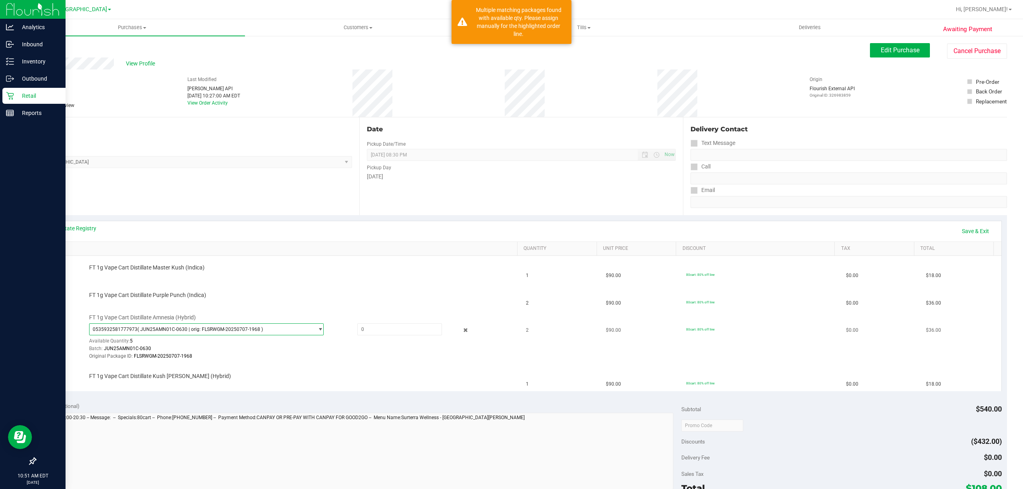
click at [179, 330] on span "( JUN25AMN01C-0630 | orig: FLSRWGM-20250707-1968 )" at bounding box center [199, 330] width 125 height 6
click at [158, 373] on span "( JUN25AMN01C-0630 | orig: FLSRWGM-20250707-1902 )" at bounding box center [201, 375] width 125 height 6
click at [368, 327] on span at bounding box center [399, 330] width 85 height 12
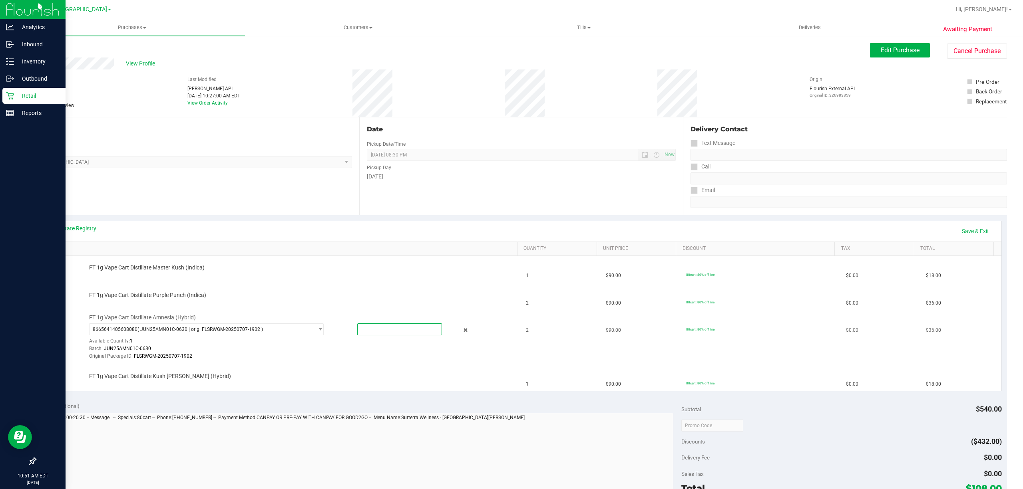
type input "1"
type input "1.0000"
click at [466, 368] on td "FT 1g Vape Cart Distillate Kush [PERSON_NAME] (Hybrid)" at bounding box center [281, 378] width 480 height 27
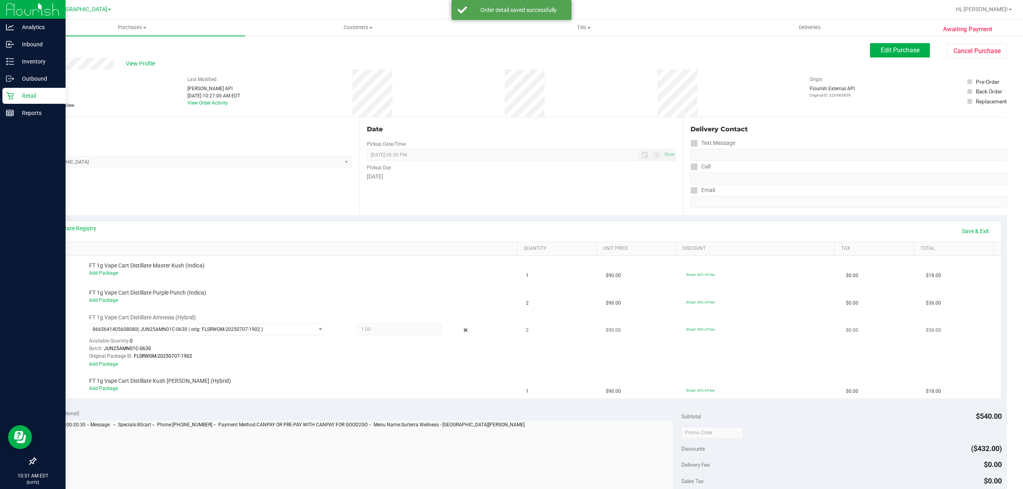
click at [106, 368] on div "Add Package" at bounding box center [301, 365] width 424 height 8
click at [114, 363] on link "Add Package" at bounding box center [103, 365] width 29 height 6
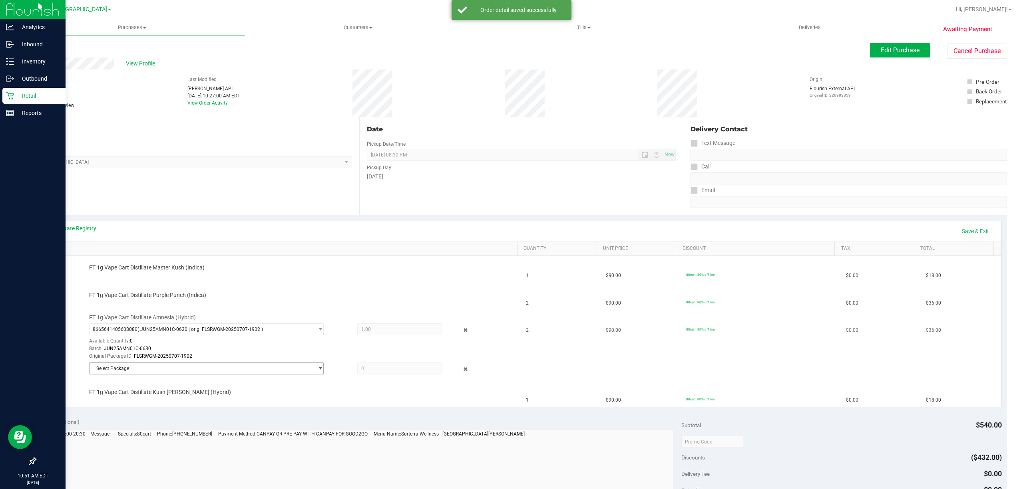
click at [177, 368] on span "Select Package" at bounding box center [202, 368] width 224 height 11
click at [185, 411] on div "Select Package 0535932581777973 ( JUN25AMN01C-0630 | orig: FLSRWGM-20250707-196…" at bounding box center [203, 393] width 231 height 34
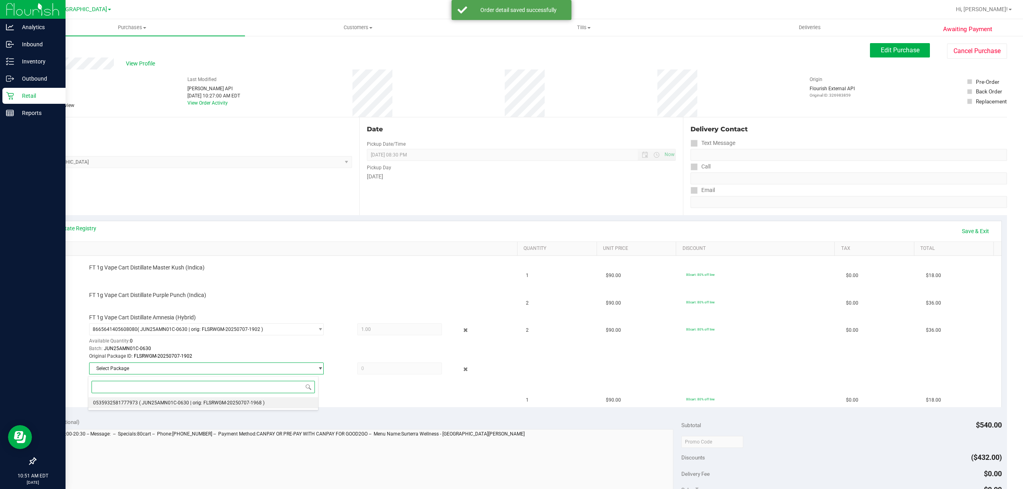
click at [181, 404] on span "( JUN25AMN01C-0630 | orig: FLSRWGM-20250707-1968 )" at bounding box center [201, 403] width 125 height 6
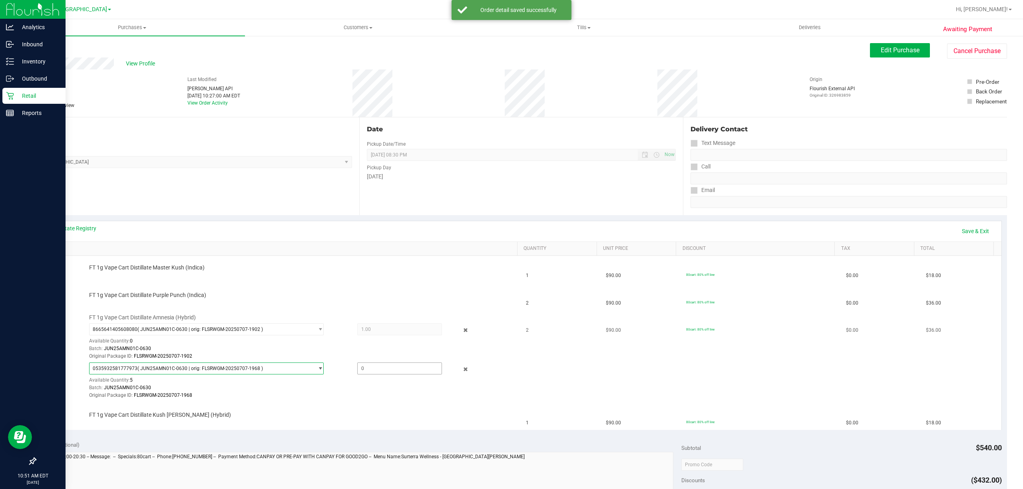
click at [375, 372] on span at bounding box center [399, 369] width 85 height 12
type input "1"
type input "1.0000"
click at [454, 420] on div at bounding box center [301, 419] width 424 height 0
click at [973, 229] on link "Save & Exit" at bounding box center [976, 232] width 38 height 14
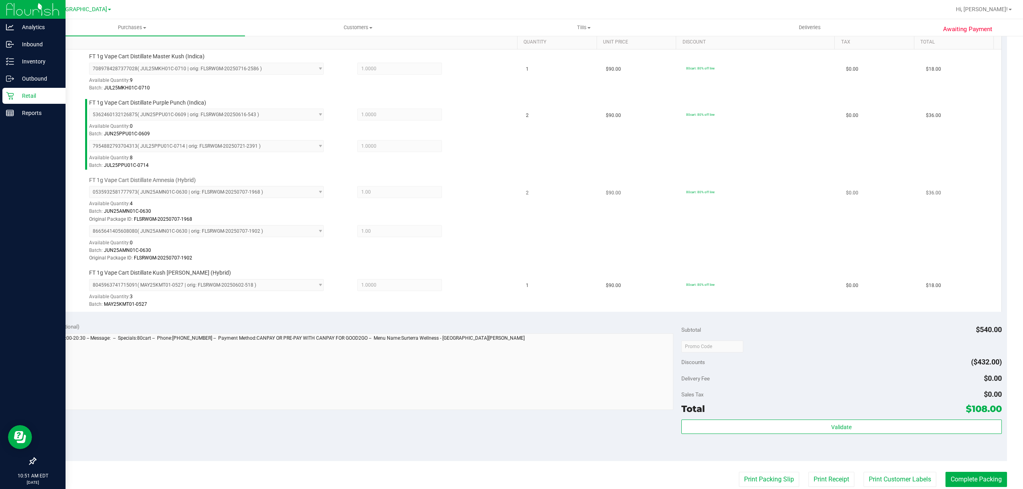
scroll to position [213, 0]
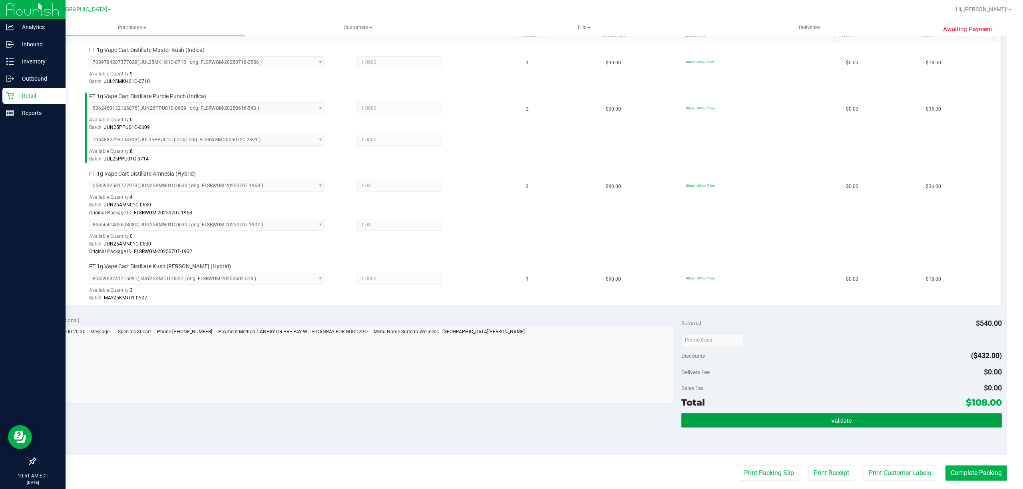
click at [800, 422] on button "Validate" at bounding box center [841, 421] width 320 height 14
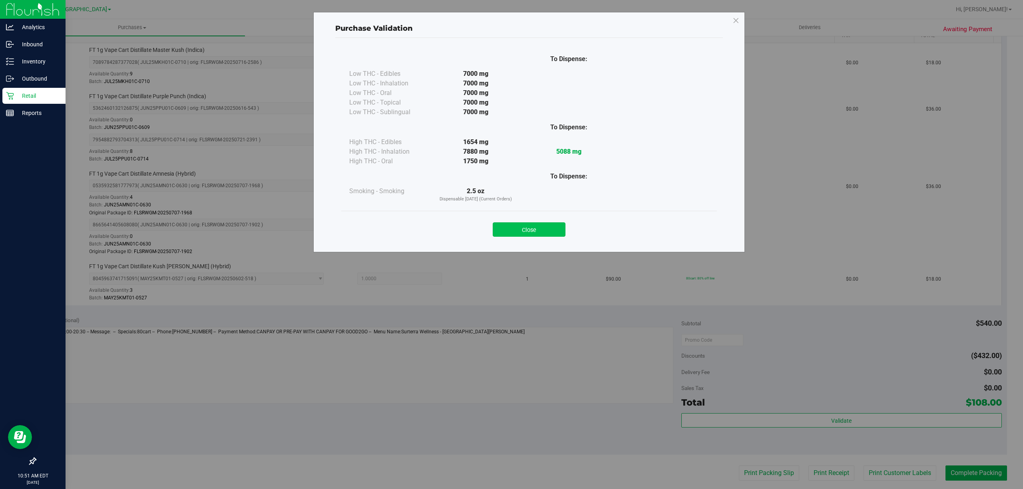
click at [528, 229] on button "Close" at bounding box center [529, 230] width 73 height 14
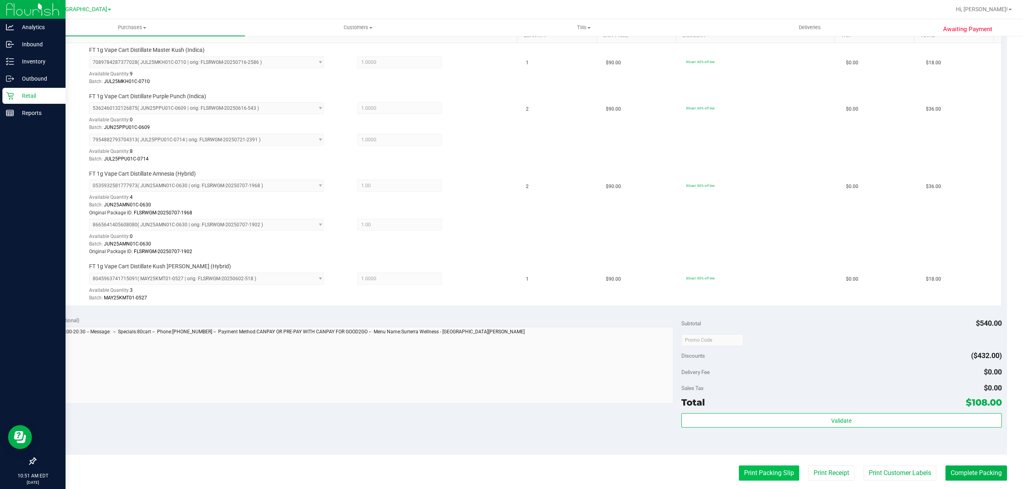
click at [746, 472] on button "Print Packing Slip" at bounding box center [769, 473] width 60 height 15
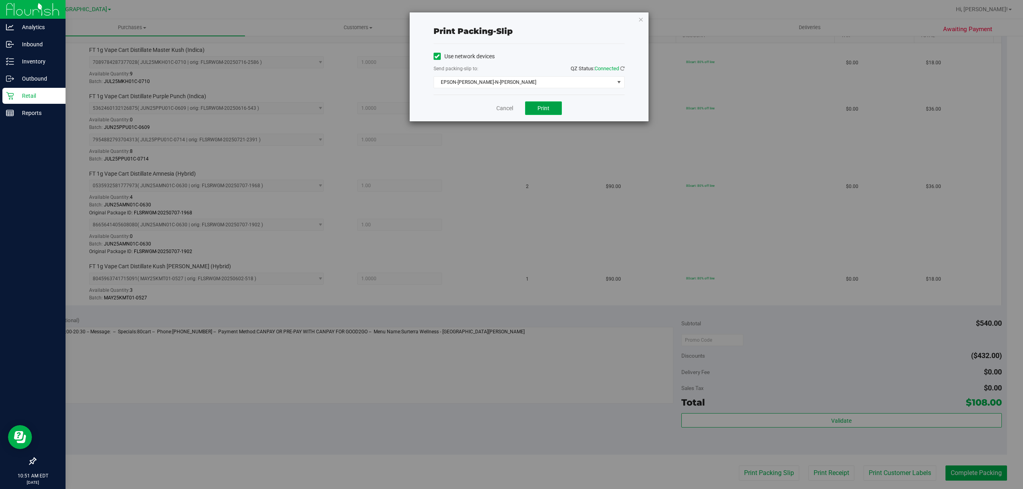
click at [561, 114] on button "Print" at bounding box center [543, 108] width 37 height 14
click at [503, 105] on link "Cancel" at bounding box center [504, 108] width 17 height 8
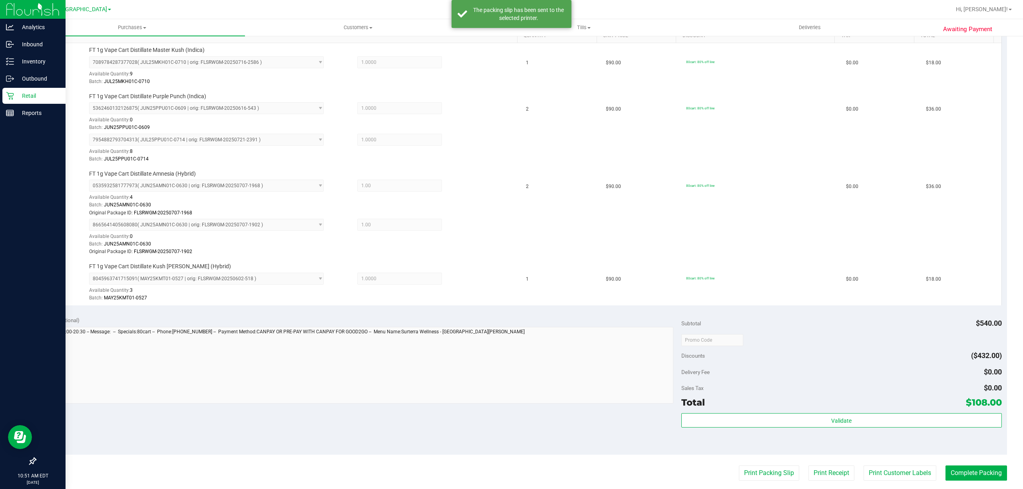
click at [901, 466] on purchase-details "Back Edit Purchase Cancel Purchase View Profile # 11992888 BioTrack ID: - Submi…" at bounding box center [521, 235] width 972 height 811
click at [897, 470] on button "Print Customer Labels" at bounding box center [899, 473] width 73 height 15
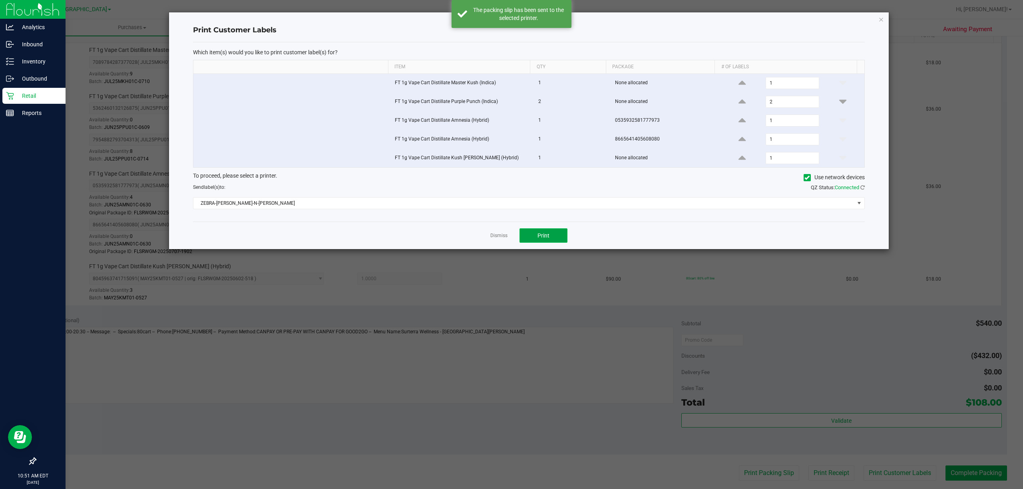
click at [544, 237] on span "Print" at bounding box center [543, 236] width 12 height 6
click at [496, 237] on link "Dismiss" at bounding box center [498, 236] width 17 height 7
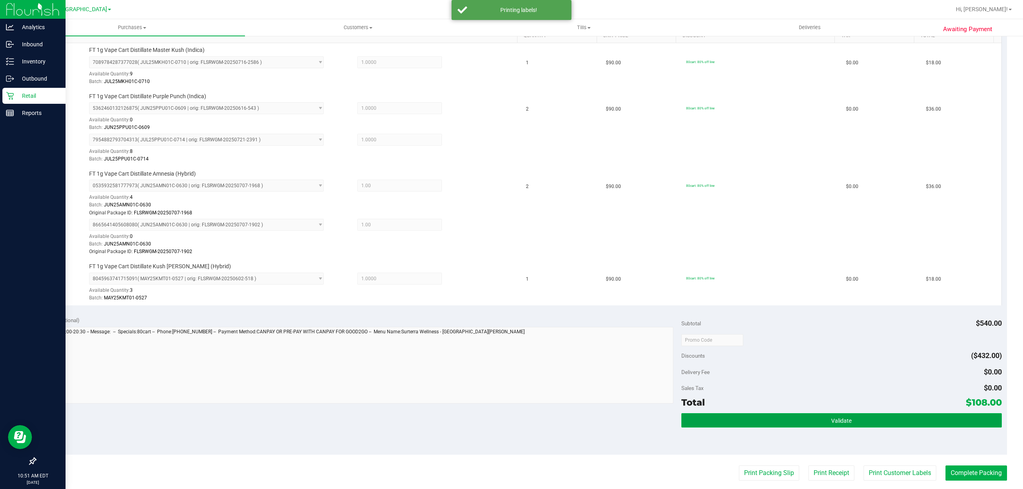
click at [797, 419] on button "Validate" at bounding box center [841, 421] width 320 height 14
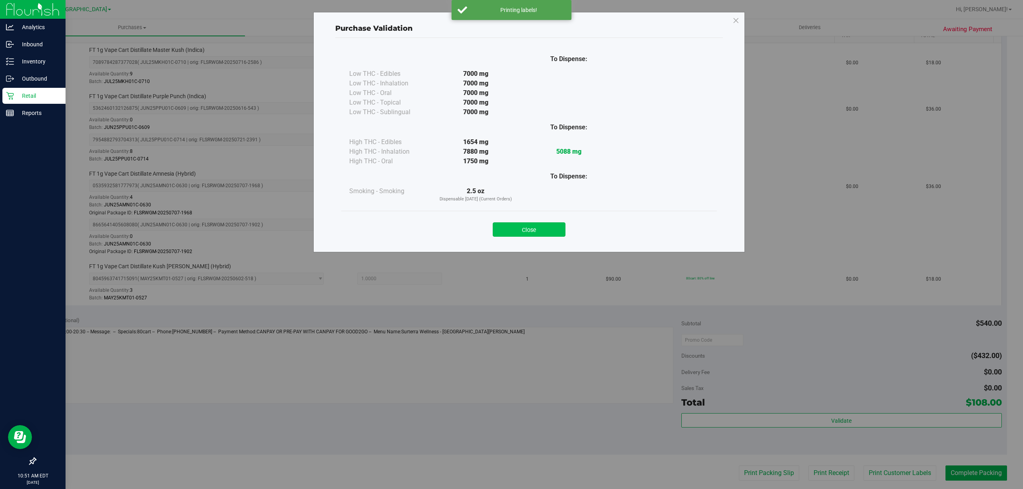
click at [525, 229] on button "Close" at bounding box center [529, 230] width 73 height 14
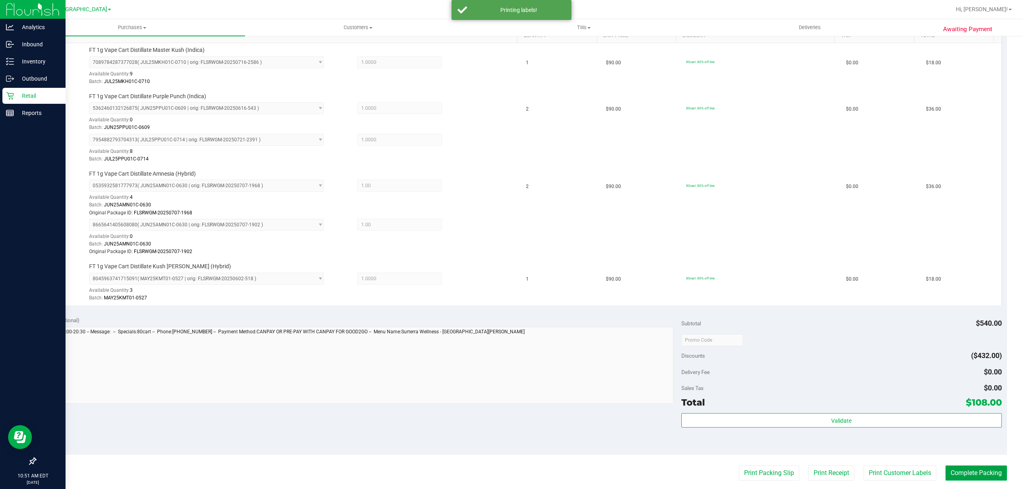
click at [991, 475] on button "Complete Packing" at bounding box center [976, 473] width 62 height 15
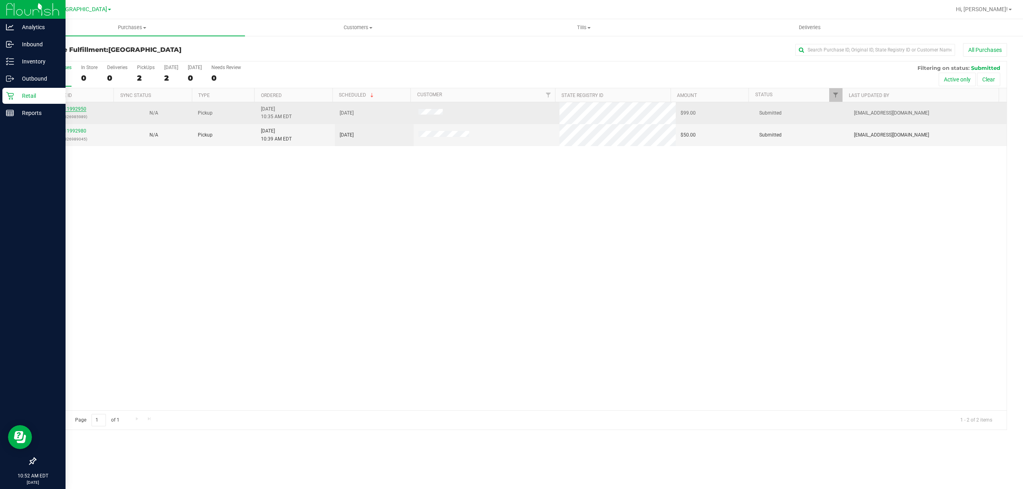
click at [77, 109] on link "11992950" at bounding box center [75, 109] width 22 height 6
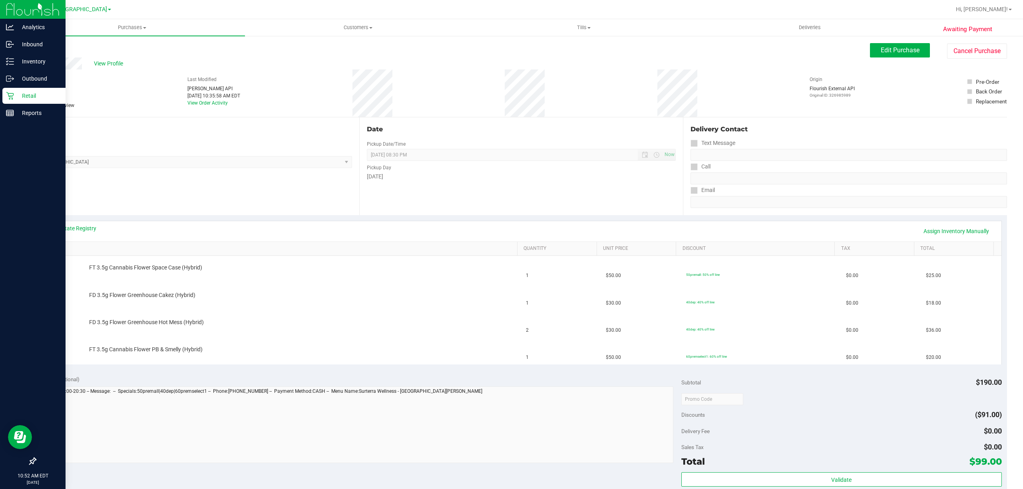
click at [98, 229] on div "View State Registry Assign Inventory Manually" at bounding box center [521, 232] width 946 height 14
click at [94, 229] on link "View State Registry" at bounding box center [72, 229] width 48 height 8
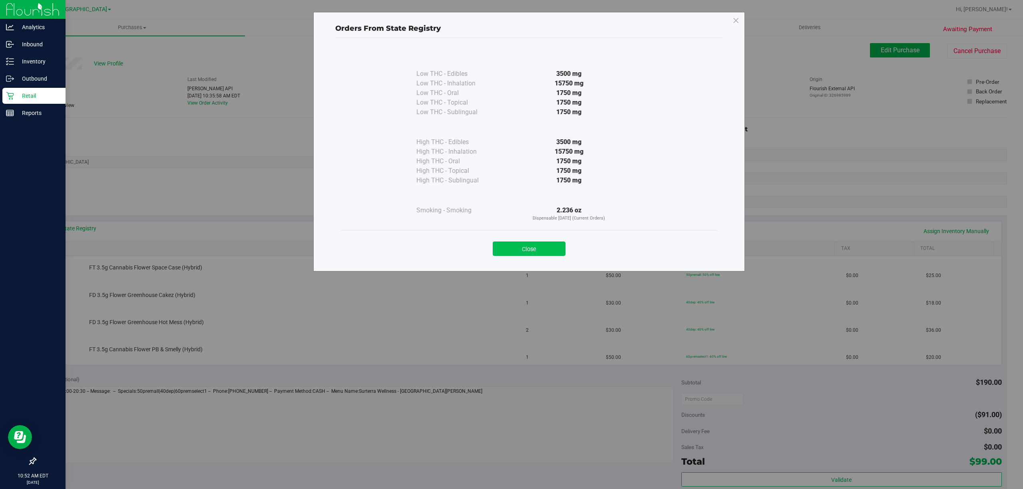
click at [517, 244] on button "Close" at bounding box center [529, 249] width 73 height 14
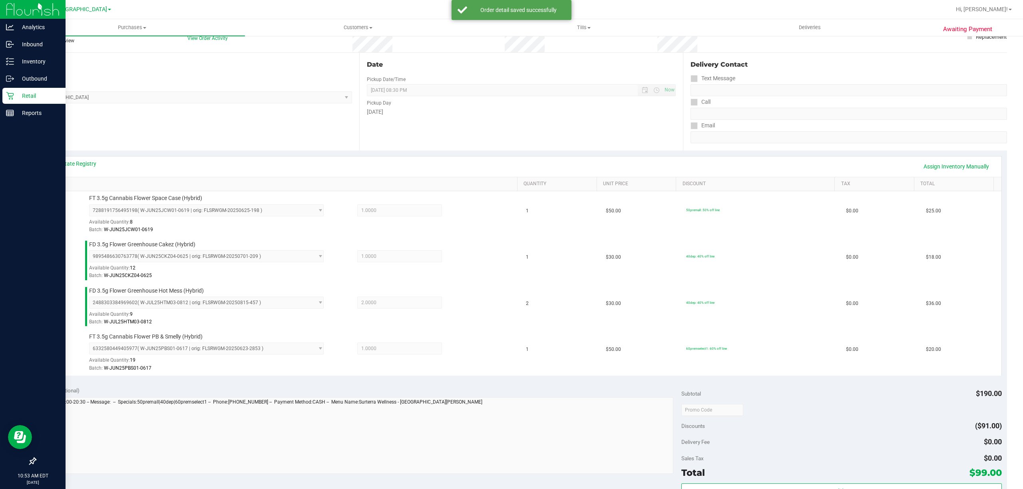
scroll to position [266, 0]
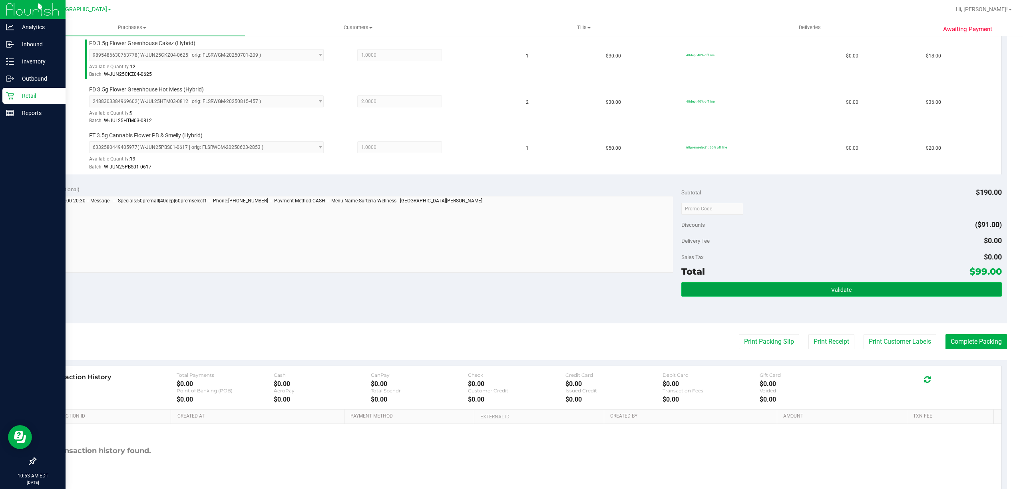
click at [778, 285] on button "Validate" at bounding box center [841, 289] width 320 height 14
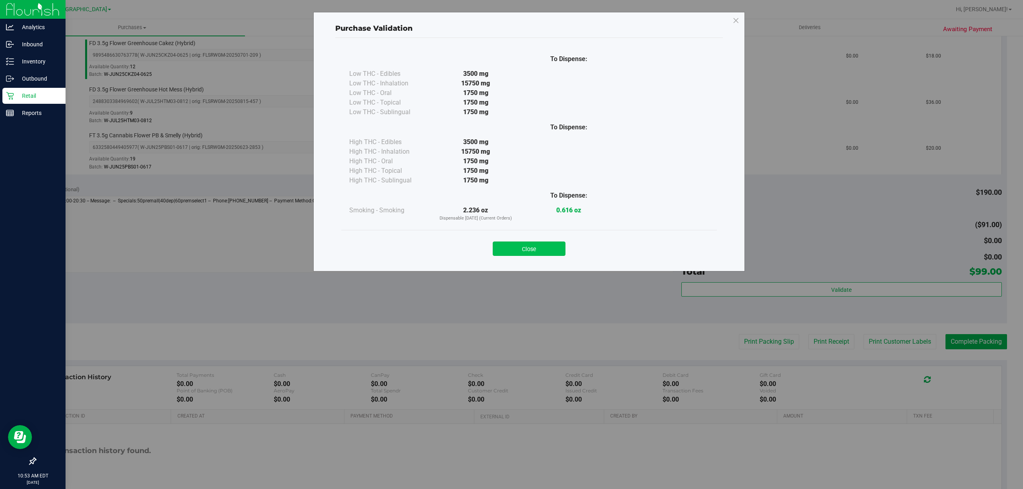
drag, startPoint x: 521, startPoint y: 261, endPoint x: 520, endPoint y: 253, distance: 7.2
click at [520, 258] on div "Close" at bounding box center [529, 246] width 376 height 32
click at [521, 253] on button "Close" at bounding box center [529, 249] width 73 height 14
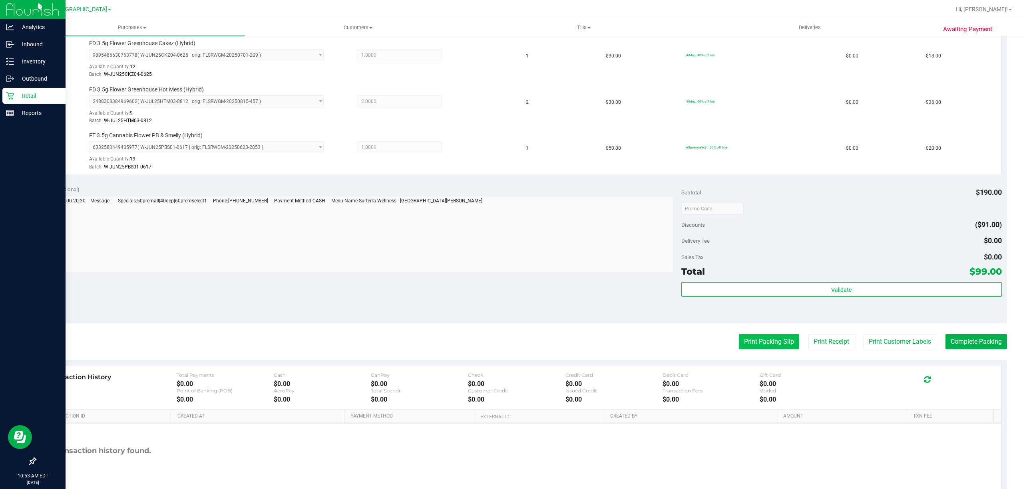
click at [753, 347] on button "Print Packing Slip" at bounding box center [769, 341] width 60 height 15
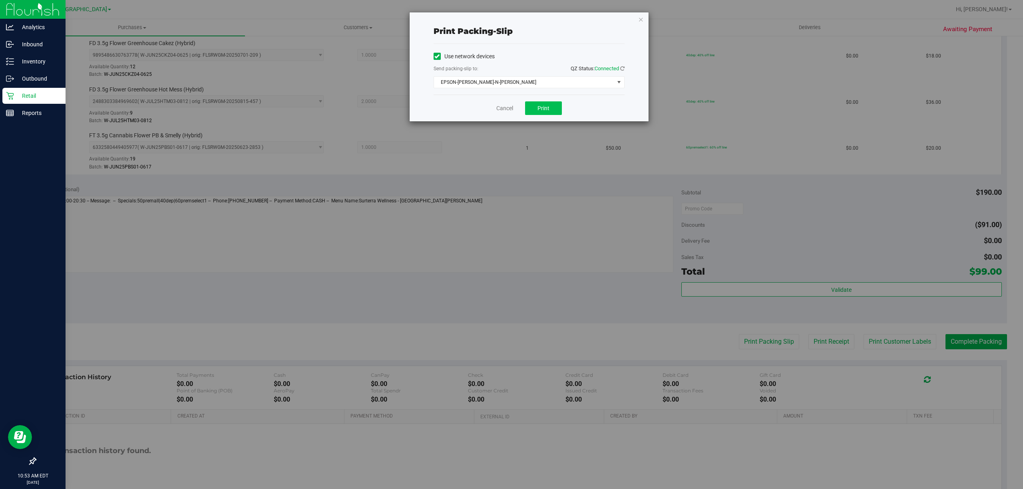
drag, startPoint x: 547, startPoint y: 120, endPoint x: 542, endPoint y: 104, distance: 16.4
click at [547, 119] on div "Cancel Print" at bounding box center [529, 108] width 191 height 27
click at [542, 104] on button "Print" at bounding box center [543, 108] width 37 height 14
click at [501, 109] on link "Cancel" at bounding box center [504, 108] width 17 height 8
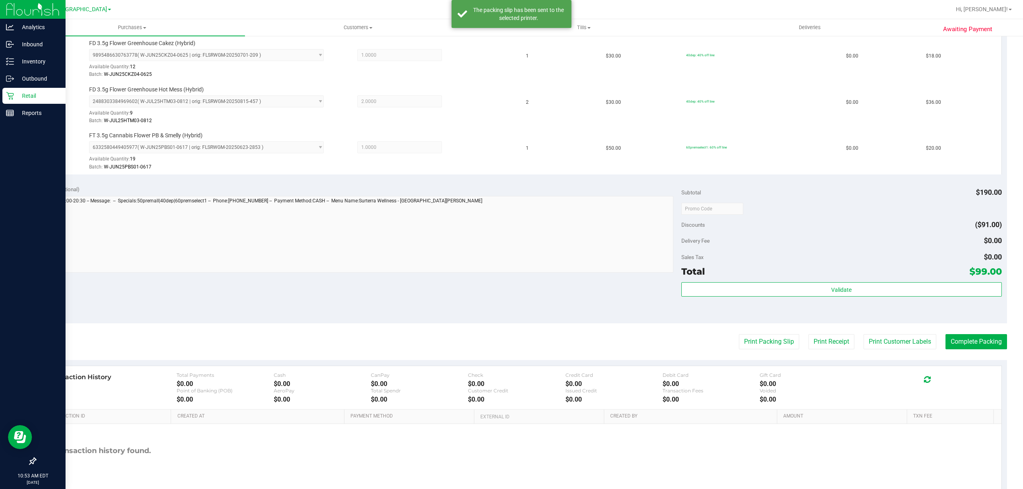
click at [883, 353] on purchase-details "Back Edit Purchase Cancel Purchase View Profile # 11992950 BioTrack ID: - Submi…" at bounding box center [521, 143] width 972 height 733
click at [878, 344] on button "Print Customer Labels" at bounding box center [899, 341] width 73 height 15
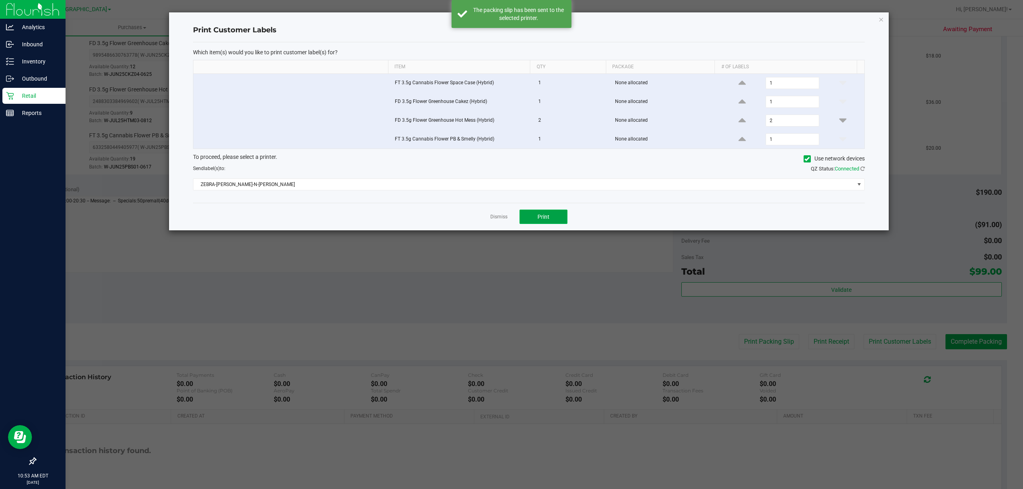
click at [563, 217] on button "Print" at bounding box center [543, 217] width 48 height 14
click at [491, 219] on link "Dismiss" at bounding box center [498, 217] width 17 height 7
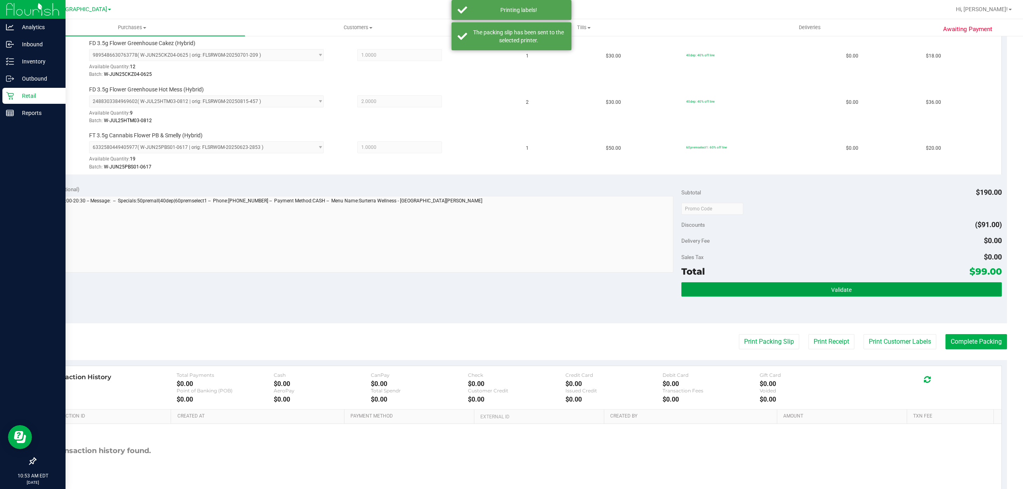
click at [735, 292] on button "Validate" at bounding box center [841, 289] width 320 height 14
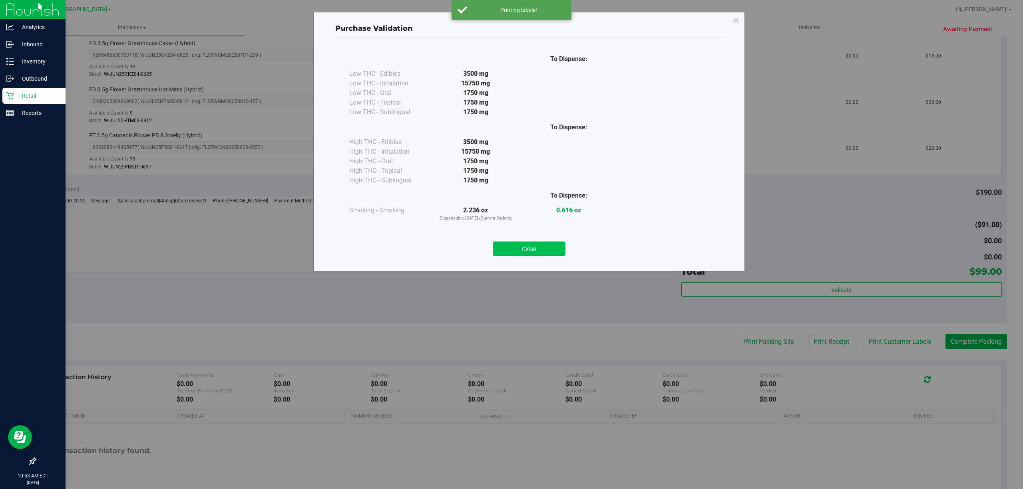
click at [526, 250] on button "Close" at bounding box center [529, 249] width 73 height 14
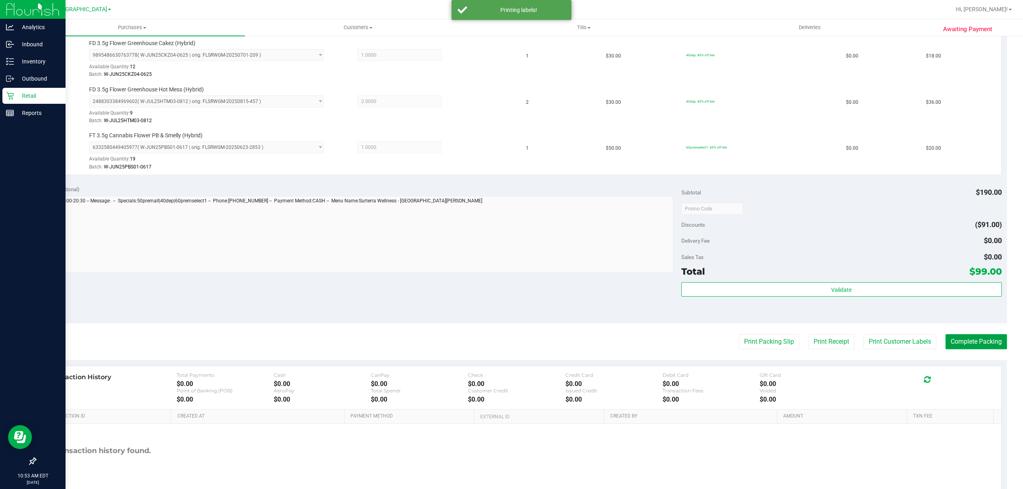
click at [952, 342] on button "Complete Packing" at bounding box center [976, 341] width 62 height 15
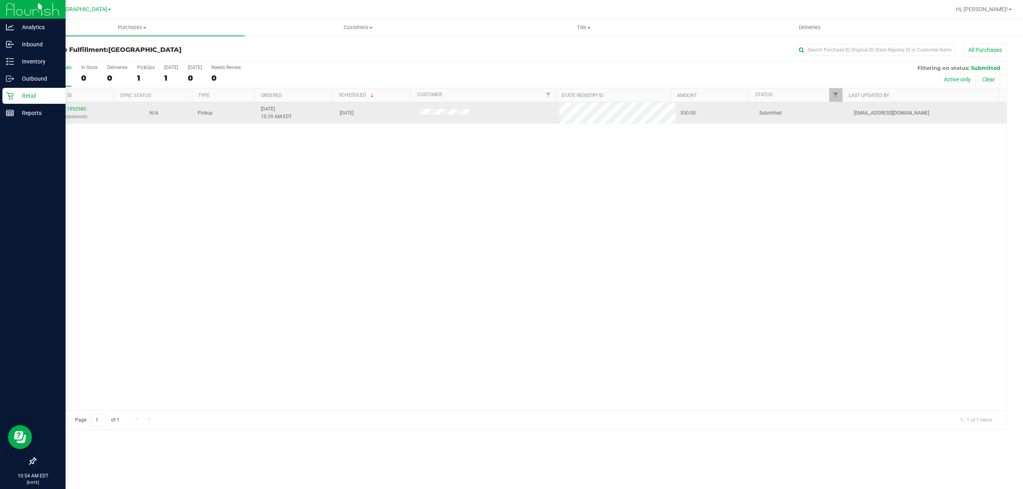
click at [69, 105] on td "11992980 (326989045)" at bounding box center [75, 113] width 79 height 22
click at [70, 106] on div "11992980 (326989045)" at bounding box center [74, 112] width 69 height 15
click at [71, 111] on link "11992980" at bounding box center [75, 109] width 22 height 6
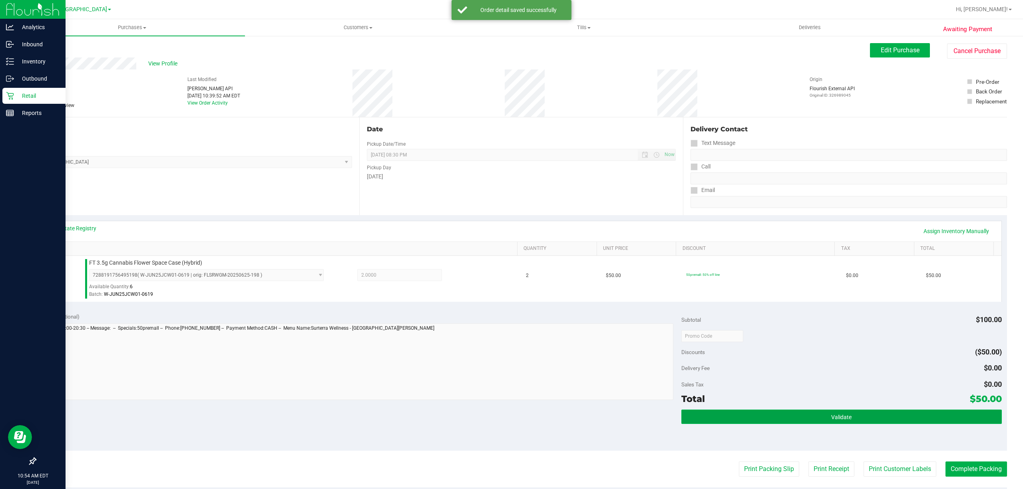
click at [778, 419] on button "Validate" at bounding box center [841, 417] width 320 height 14
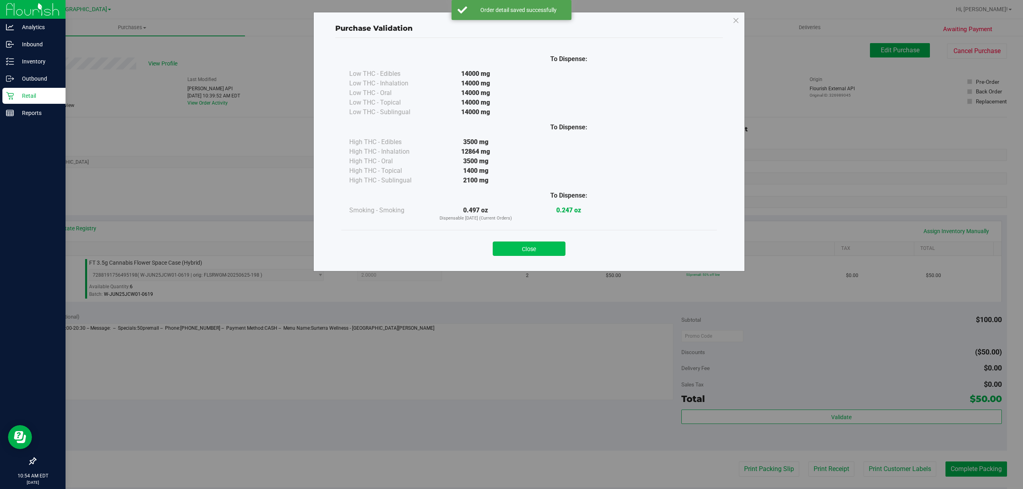
click at [529, 250] on button "Close" at bounding box center [529, 249] width 73 height 14
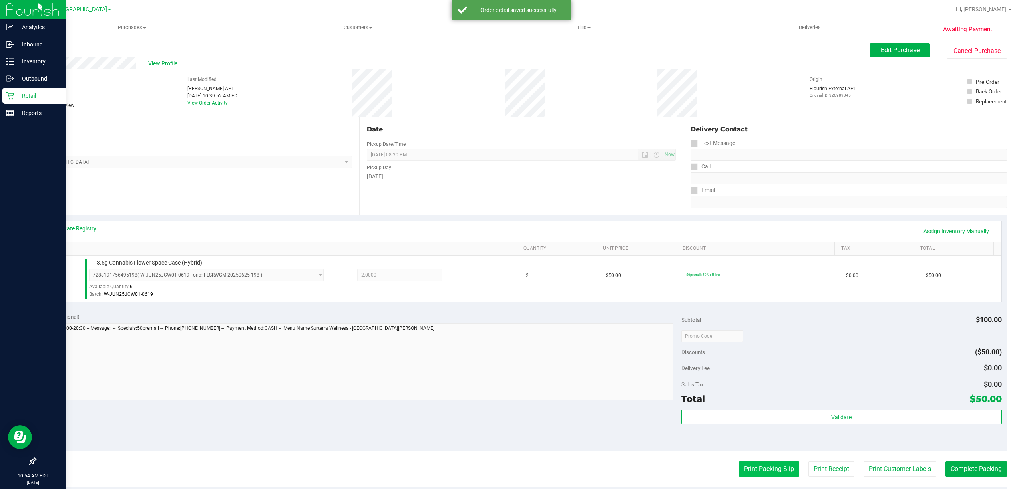
click at [761, 470] on button "Print Packing Slip" at bounding box center [769, 469] width 60 height 15
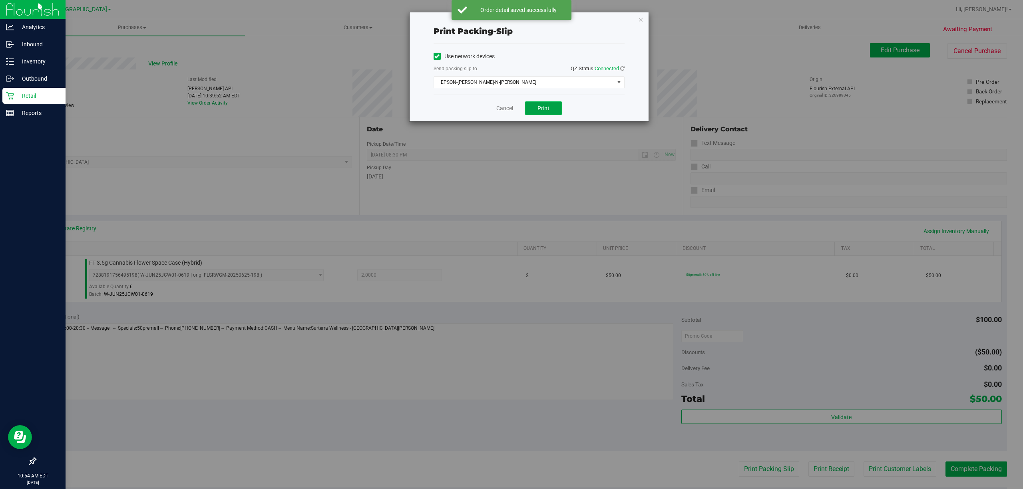
click at [555, 108] on button "Print" at bounding box center [543, 108] width 37 height 14
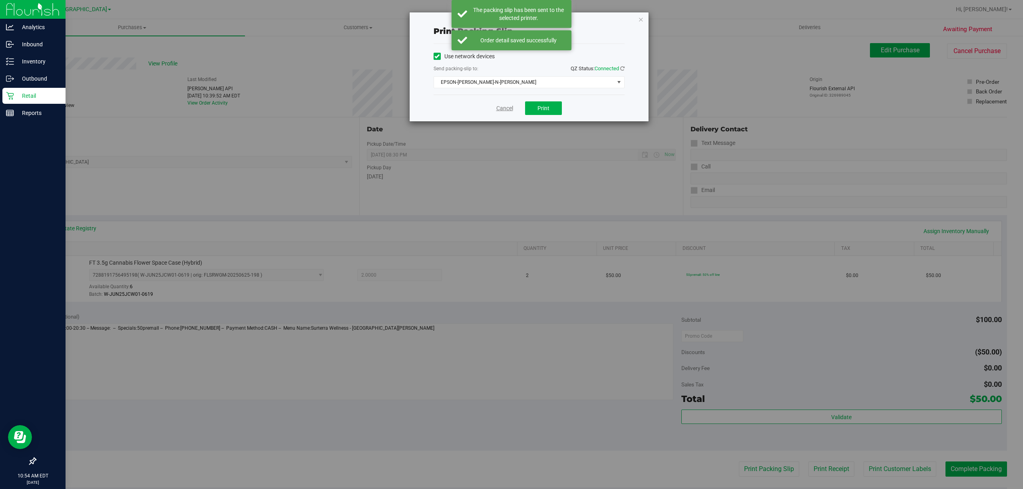
click at [499, 106] on link "Cancel" at bounding box center [504, 108] width 17 height 8
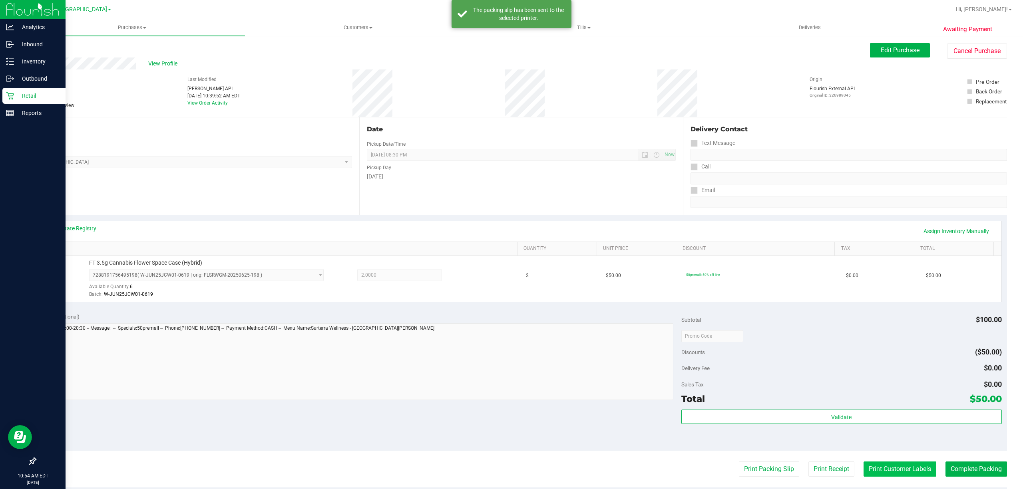
click at [895, 477] on button "Print Customer Labels" at bounding box center [899, 469] width 73 height 15
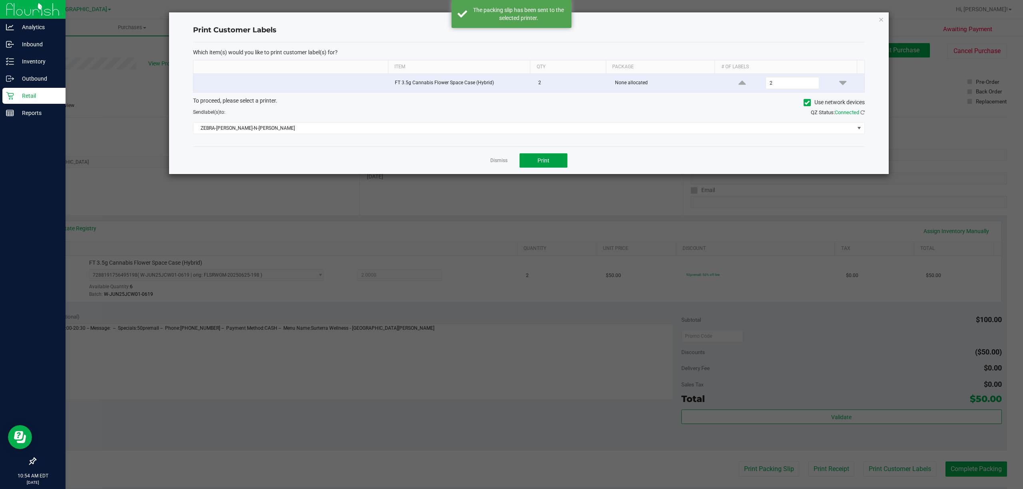
click at [542, 161] on span "Print" at bounding box center [543, 160] width 12 height 6
click at [497, 162] on link "Dismiss" at bounding box center [498, 160] width 17 height 7
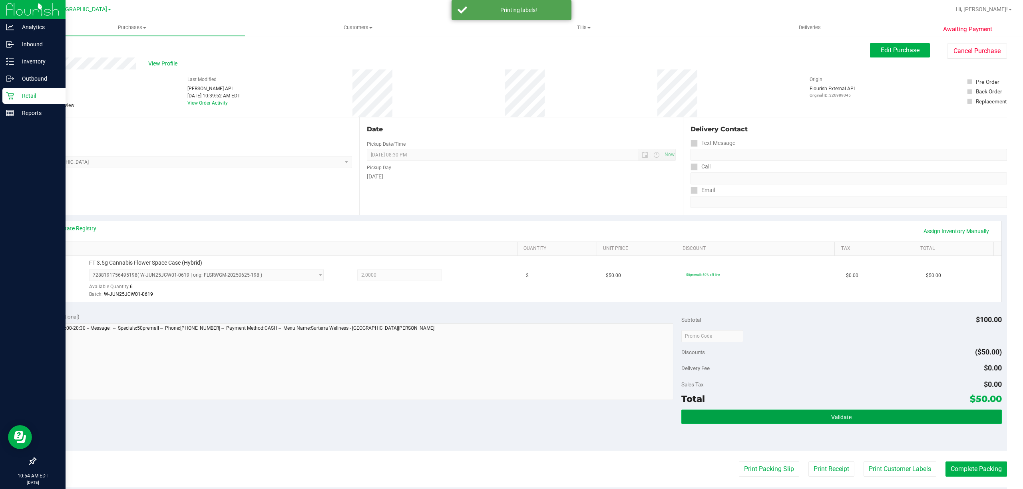
click at [863, 417] on button "Validate" at bounding box center [841, 417] width 320 height 14
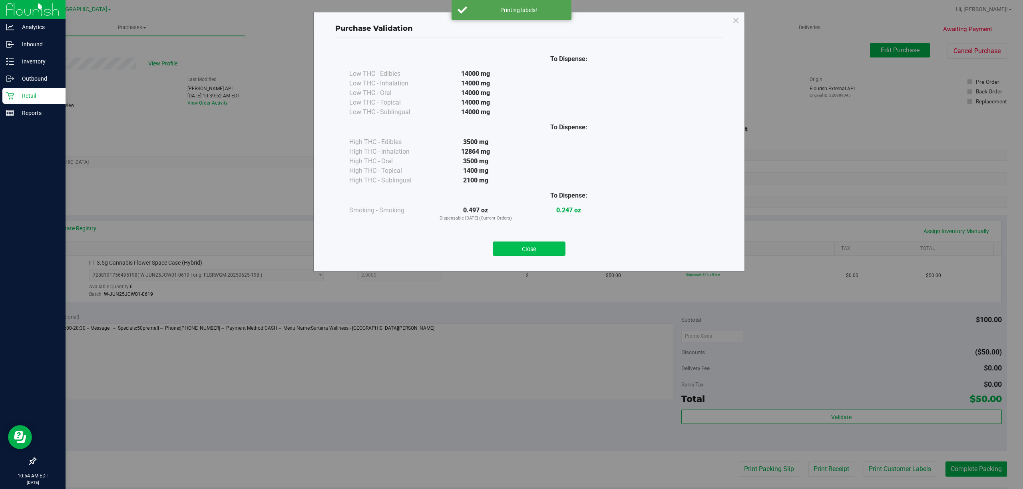
click at [533, 245] on button "Close" at bounding box center [529, 249] width 73 height 14
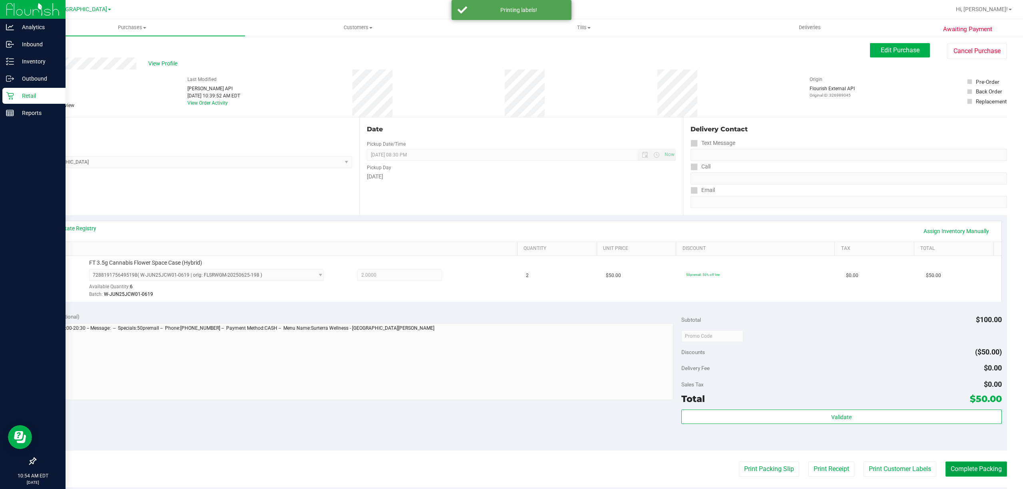
click at [959, 467] on button "Complete Packing" at bounding box center [976, 469] width 62 height 15
